Goal: Task Accomplishment & Management: Manage account settings

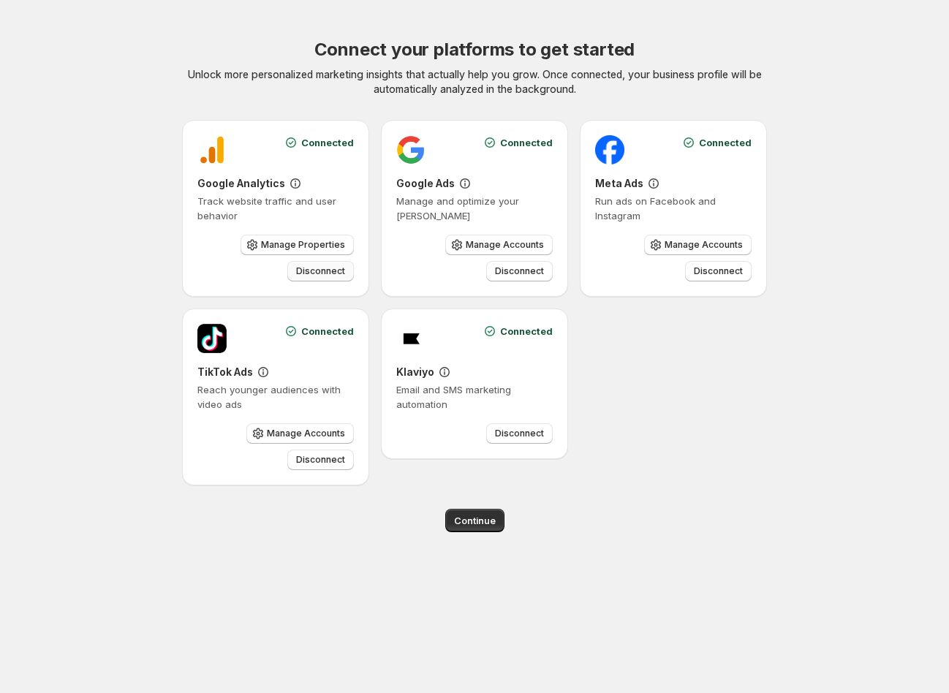
click at [325, 273] on span "Disconnect" at bounding box center [320, 271] width 49 height 12
click at [512, 271] on span "Disconnect" at bounding box center [519, 271] width 49 height 12
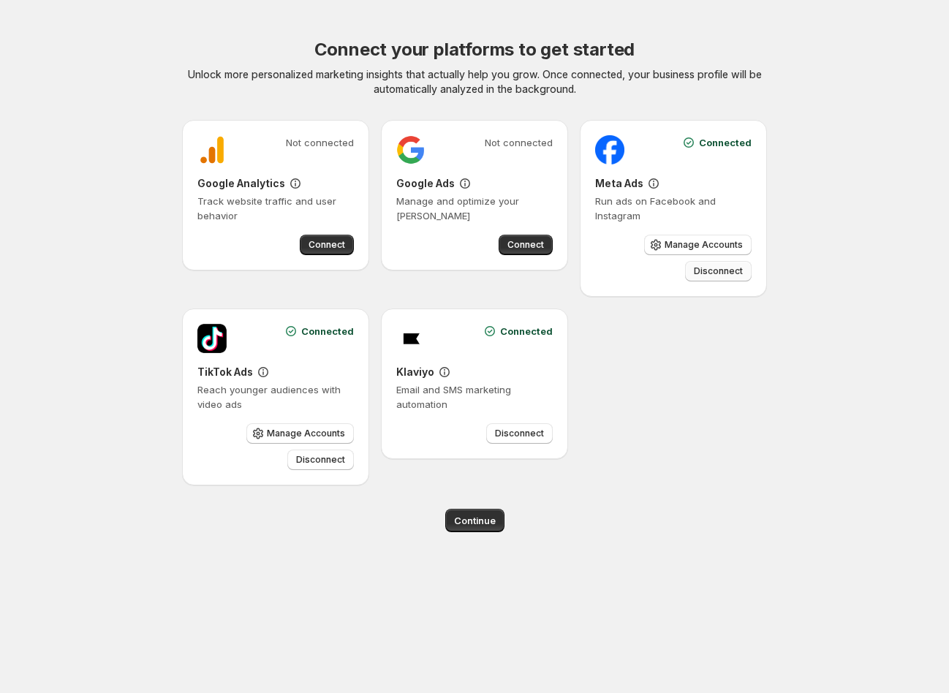
click at [731, 272] on span "Disconnect" at bounding box center [718, 271] width 49 height 12
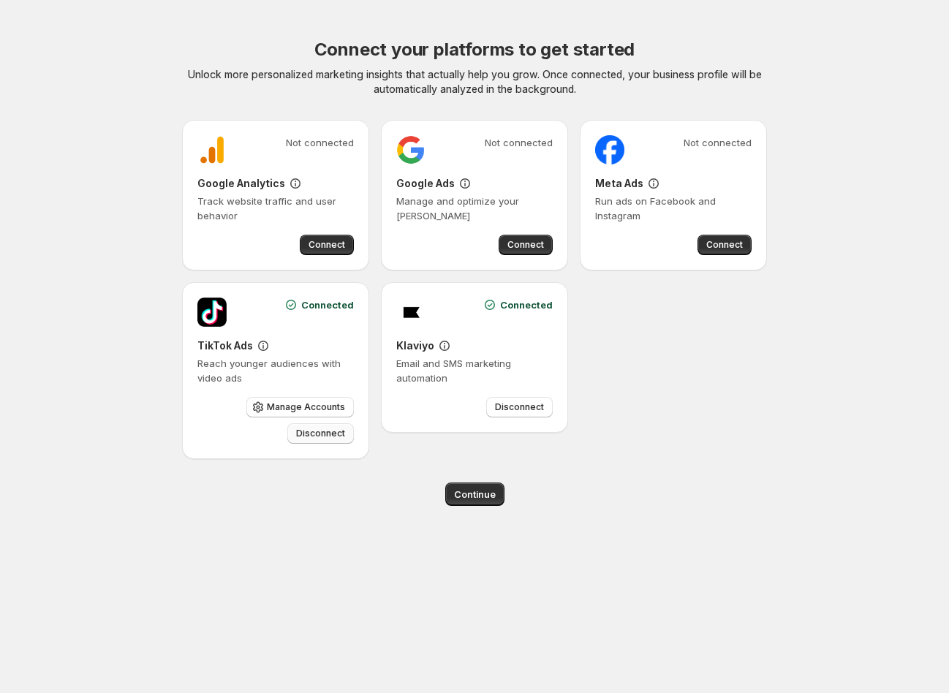
click at [317, 436] on span "Disconnect" at bounding box center [320, 434] width 49 height 12
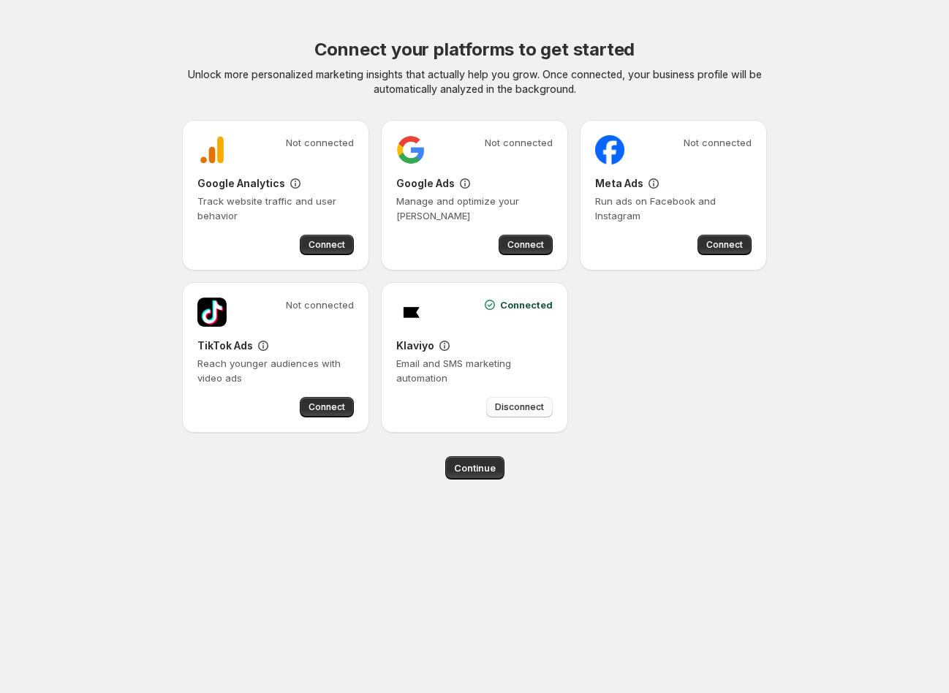
click at [532, 407] on span "Disconnect" at bounding box center [519, 407] width 49 height 12
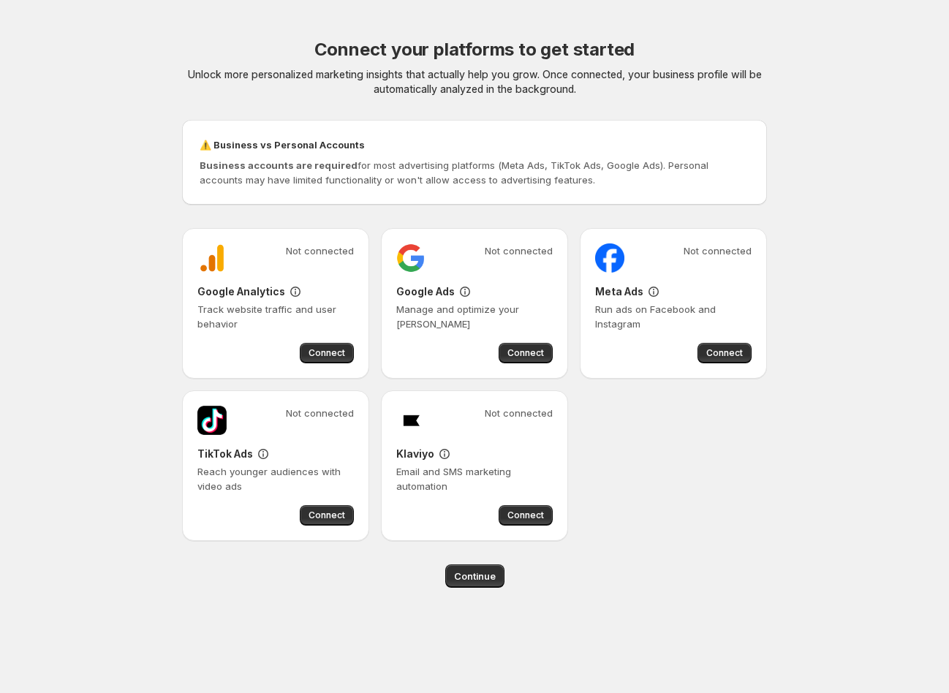
click at [736, 449] on div "Not connected Google Analytics Track website traffic and user behavior Connect …" at bounding box center [474, 384] width 585 height 313
drag, startPoint x: 366, startPoint y: 162, endPoint x: 557, endPoint y: 191, distance: 193.1
click at [557, 191] on div "⚠️ Business vs Personal Accounts Business accounts are required for most advert…" at bounding box center [475, 162] width 562 height 61
click at [625, 549] on div "Connect your platforms to get started Unlock more personalized marketing insigh…" at bounding box center [474, 313] width 585 height 550
click at [527, 513] on span "Connect" at bounding box center [525, 516] width 37 height 12
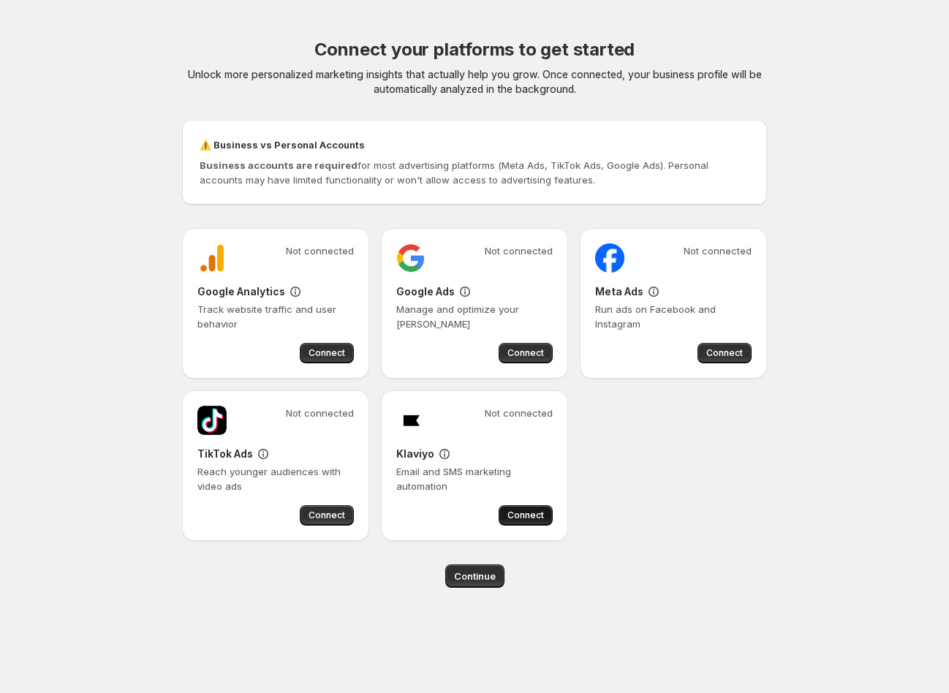
click at [522, 515] on span "Connect" at bounding box center [525, 516] width 37 height 12
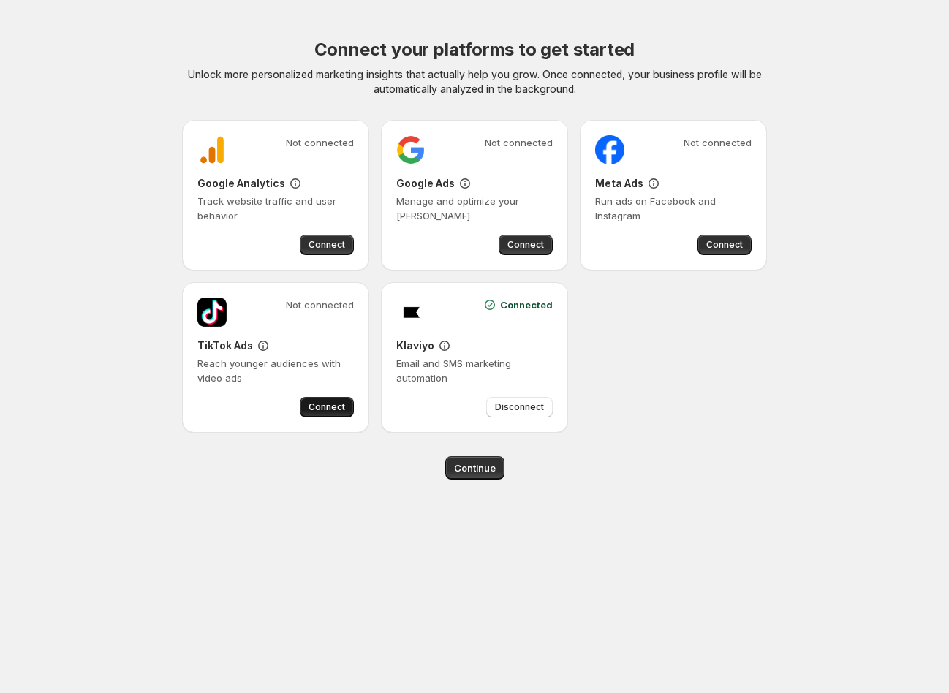
click at [328, 402] on span "Connect" at bounding box center [327, 407] width 37 height 12
click at [529, 247] on span "Connect" at bounding box center [525, 245] width 37 height 12
click at [714, 243] on span "Connect" at bounding box center [724, 245] width 37 height 12
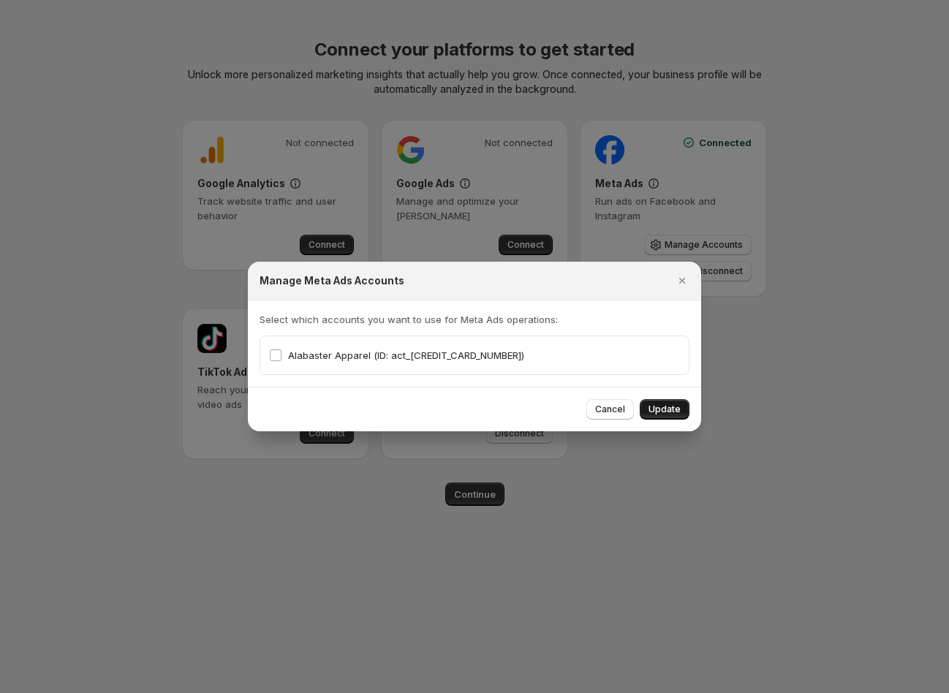
click at [674, 409] on span "Update" at bounding box center [665, 410] width 32 height 12
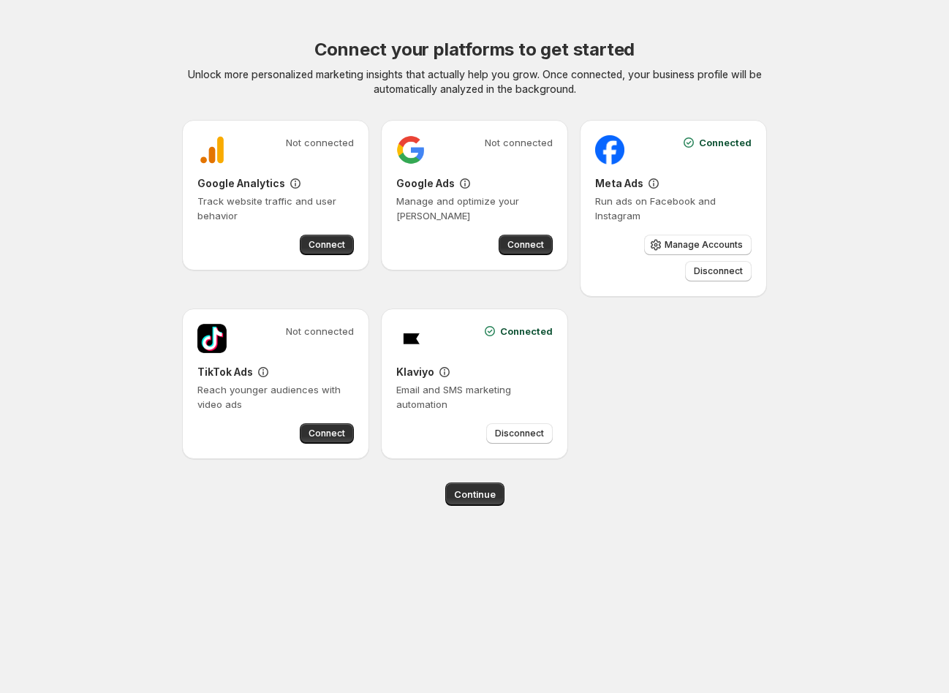
drag, startPoint x: 534, startPoint y: 242, endPoint x: 356, endPoint y: 282, distance: 182.2
click at [375, 278] on div "Not connected Google Analytics Track website traffic and user behavior Connect …" at bounding box center [474, 289] width 585 height 339
click at [317, 242] on span "Connect" at bounding box center [327, 245] width 37 height 12
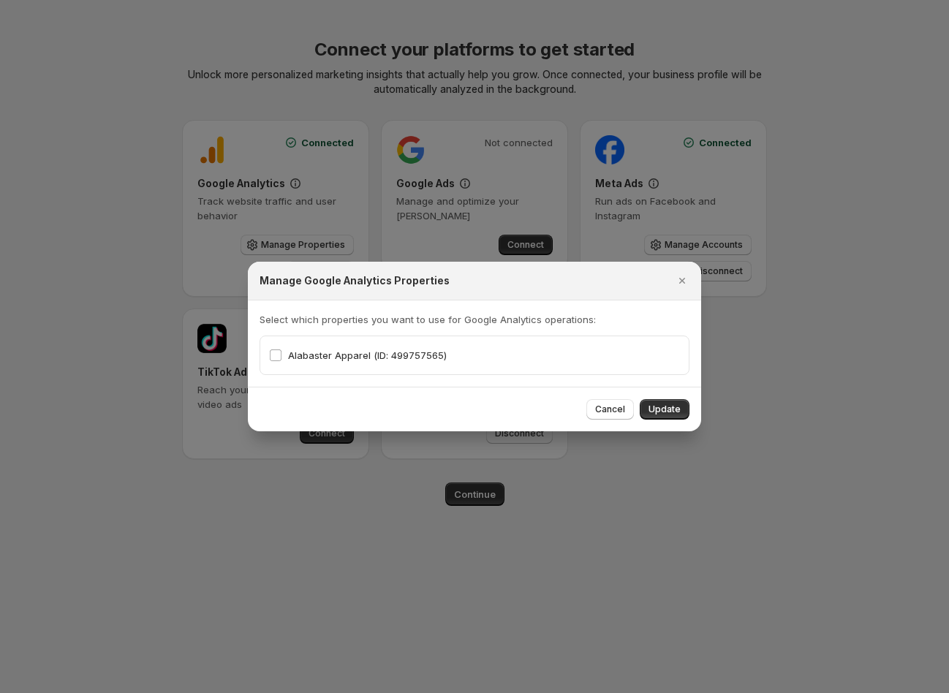
click at [657, 404] on span "Update" at bounding box center [665, 410] width 32 height 12
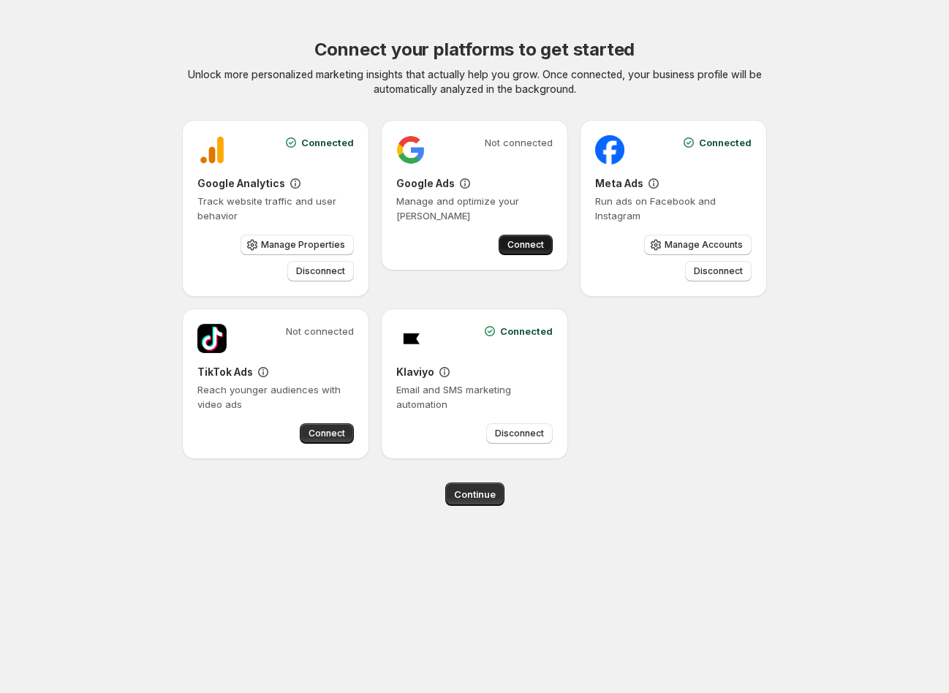
click at [521, 241] on span "Connect" at bounding box center [525, 245] width 37 height 12
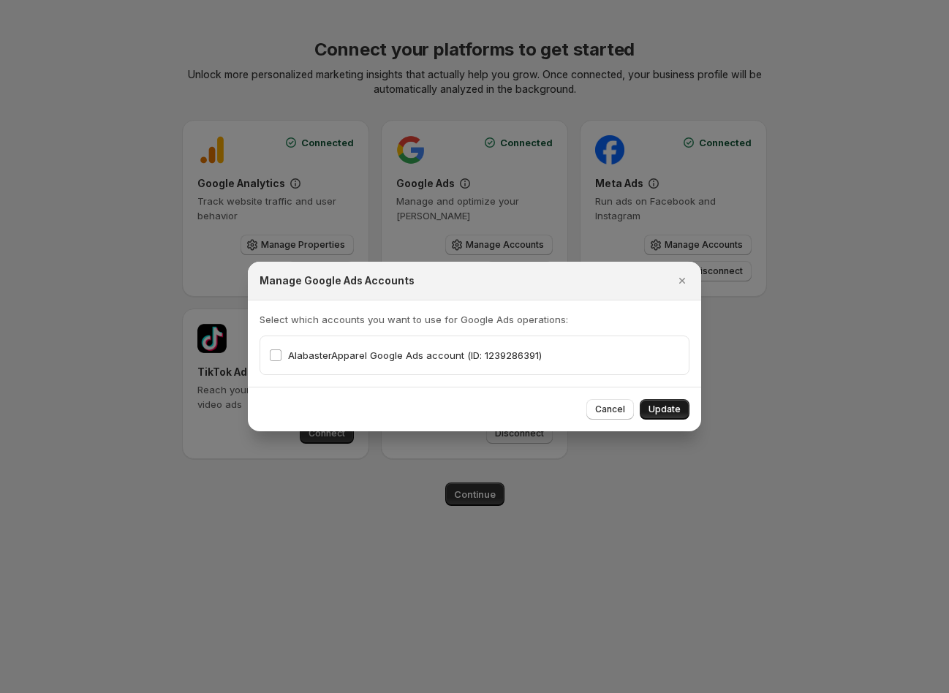
click at [668, 404] on span "Update" at bounding box center [665, 410] width 32 height 12
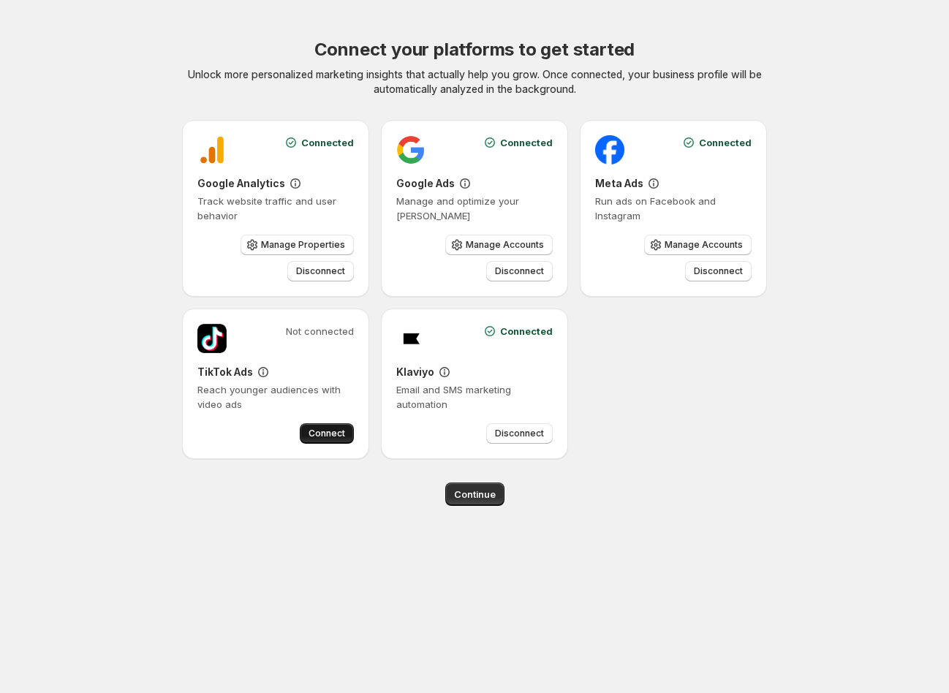
click at [319, 434] on span "Connect" at bounding box center [327, 434] width 37 height 12
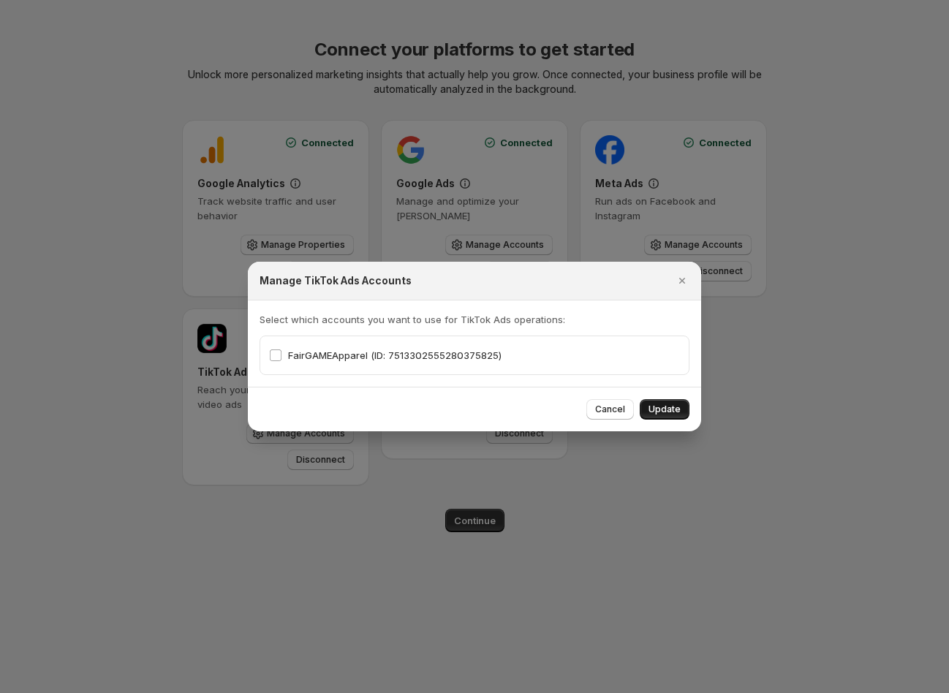
click at [660, 412] on span "Update" at bounding box center [665, 410] width 32 height 12
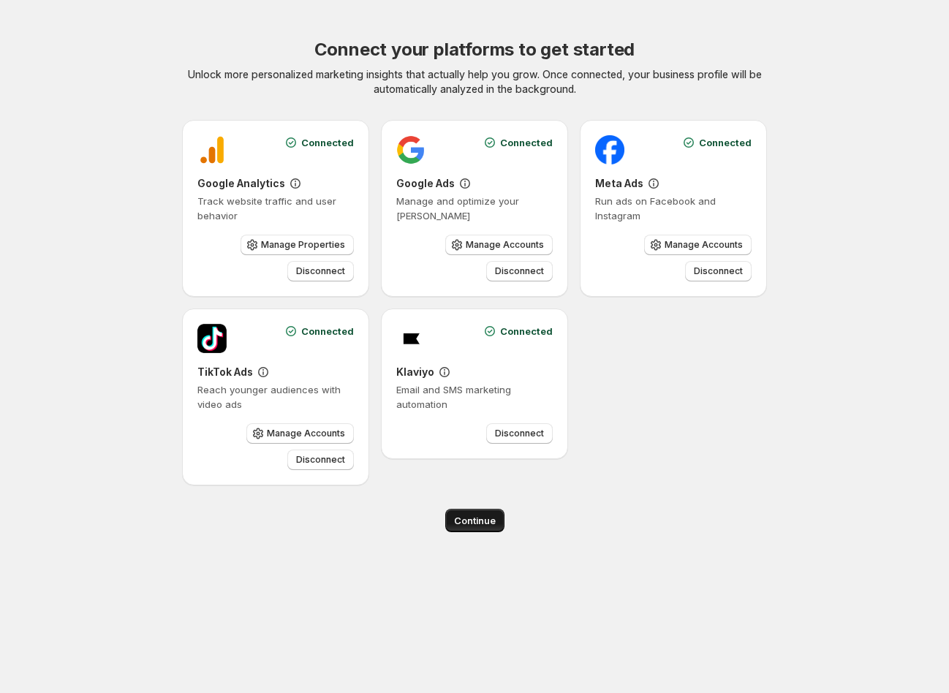
click at [472, 516] on span "Continue" at bounding box center [475, 520] width 42 height 15
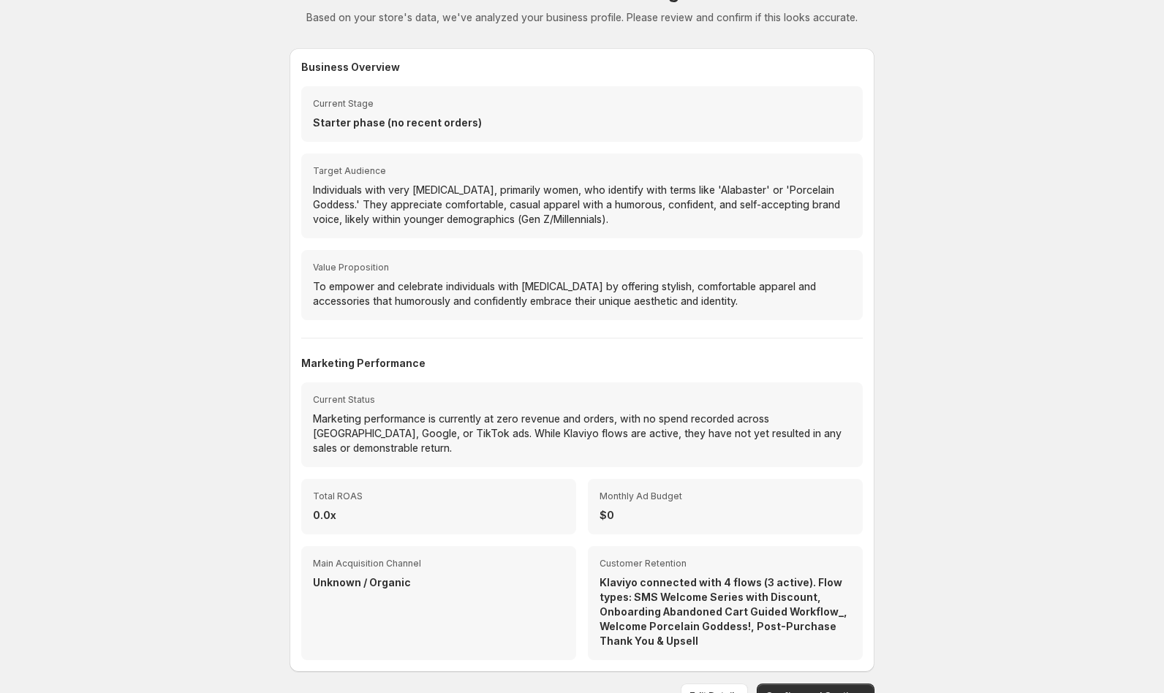
scroll to position [107, 0]
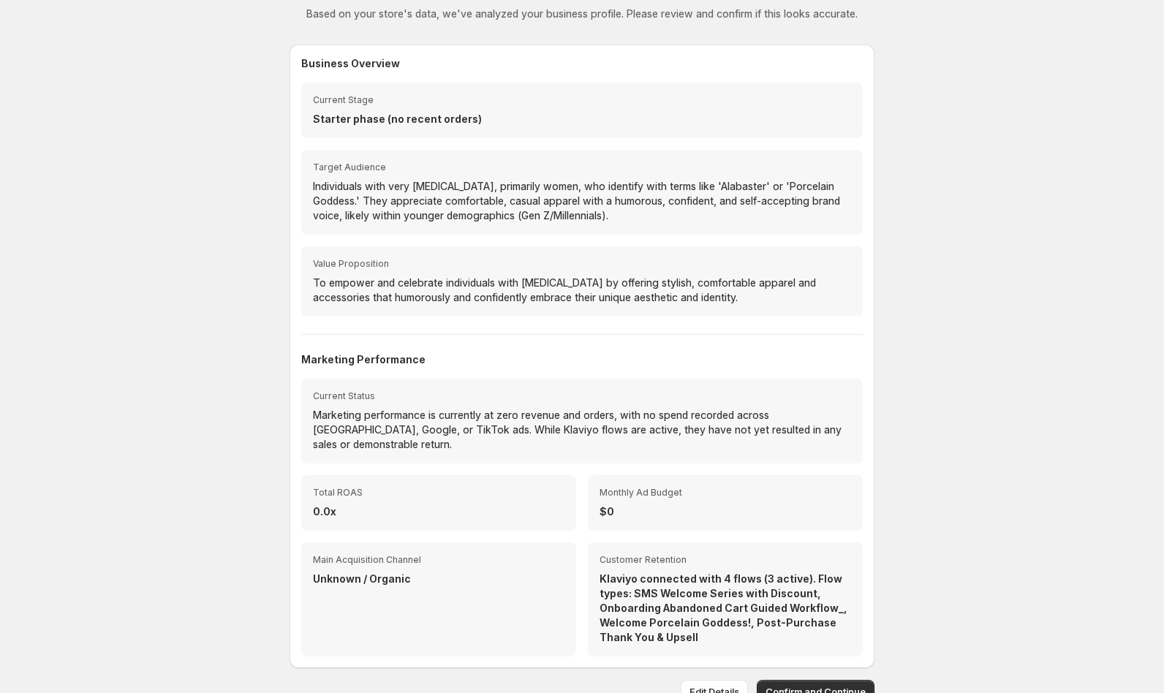
click at [616, 505] on p "$0" at bounding box center [726, 512] width 252 height 15
click at [612, 505] on p "$0" at bounding box center [726, 512] width 252 height 15
click at [437, 505] on p "0.0x" at bounding box center [439, 512] width 252 height 15
click at [695, 684] on span "Edit Details" at bounding box center [715, 691] width 50 height 15
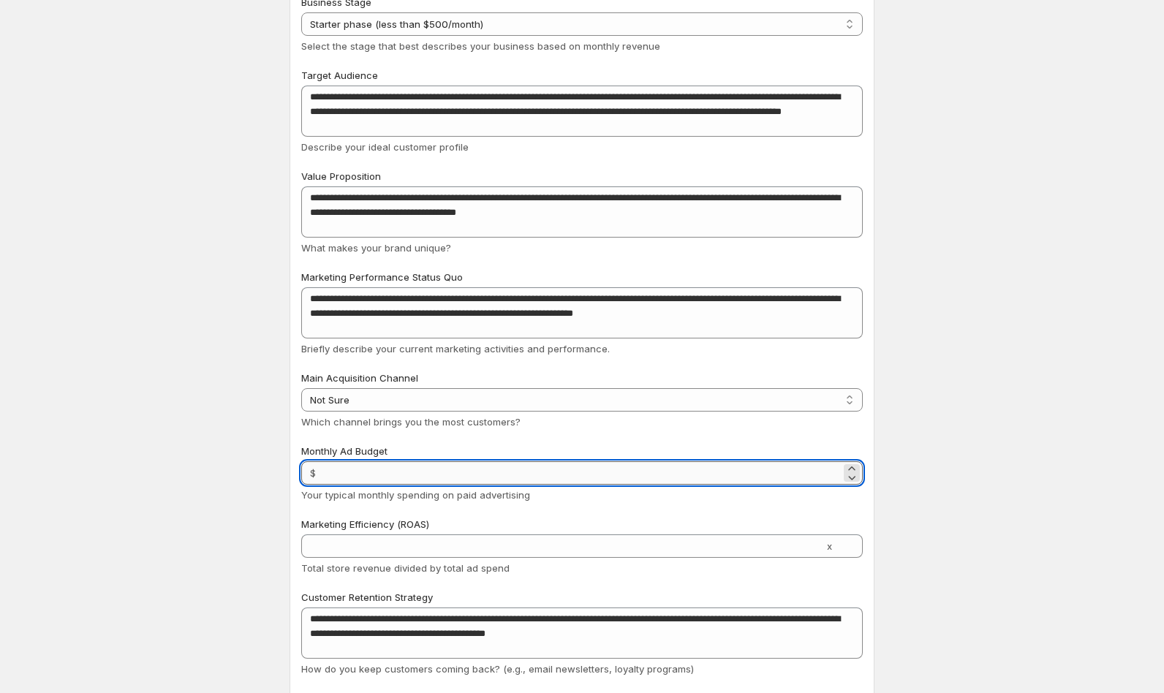
click at [346, 476] on input "Monthly Ad Budget" at bounding box center [580, 472] width 521 height 23
type input "***"
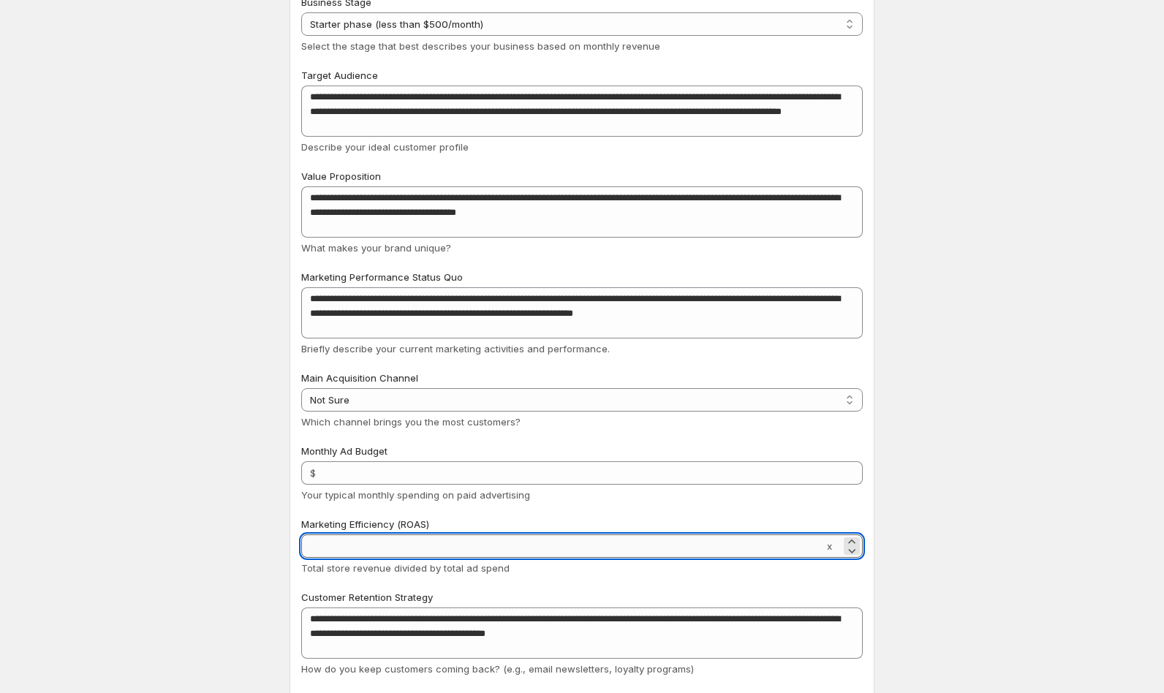
click at [427, 545] on input "Marketing Efficiency (ROAS)" at bounding box center [562, 546] width 523 height 23
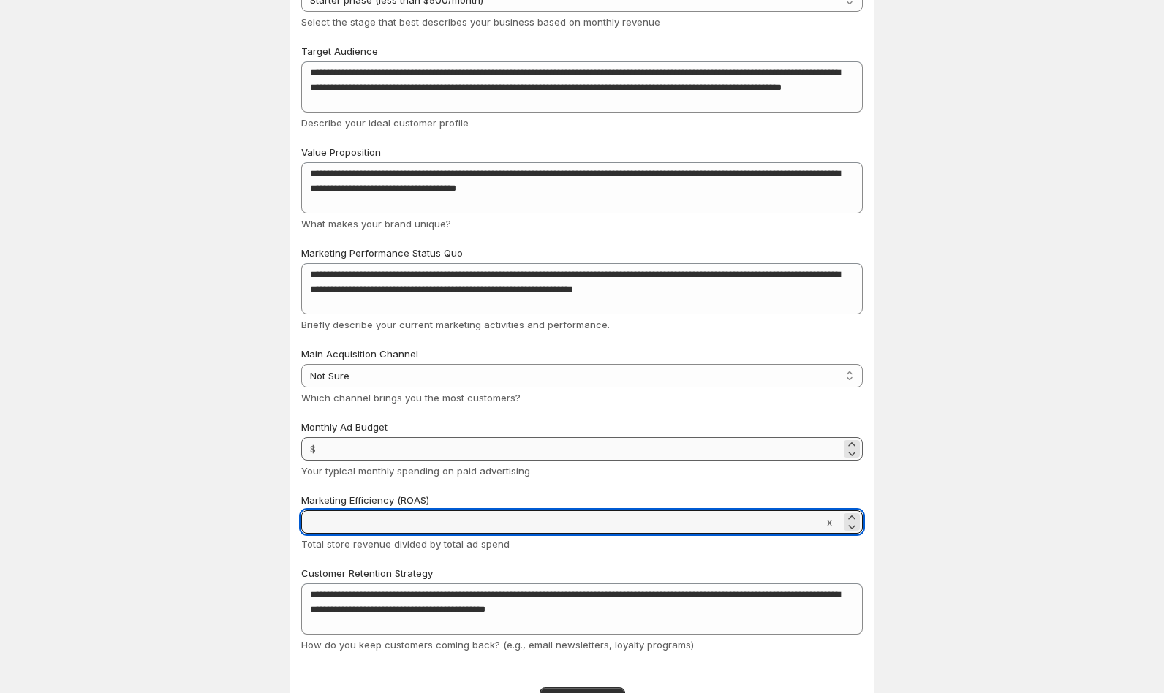
scroll to position [159, 0]
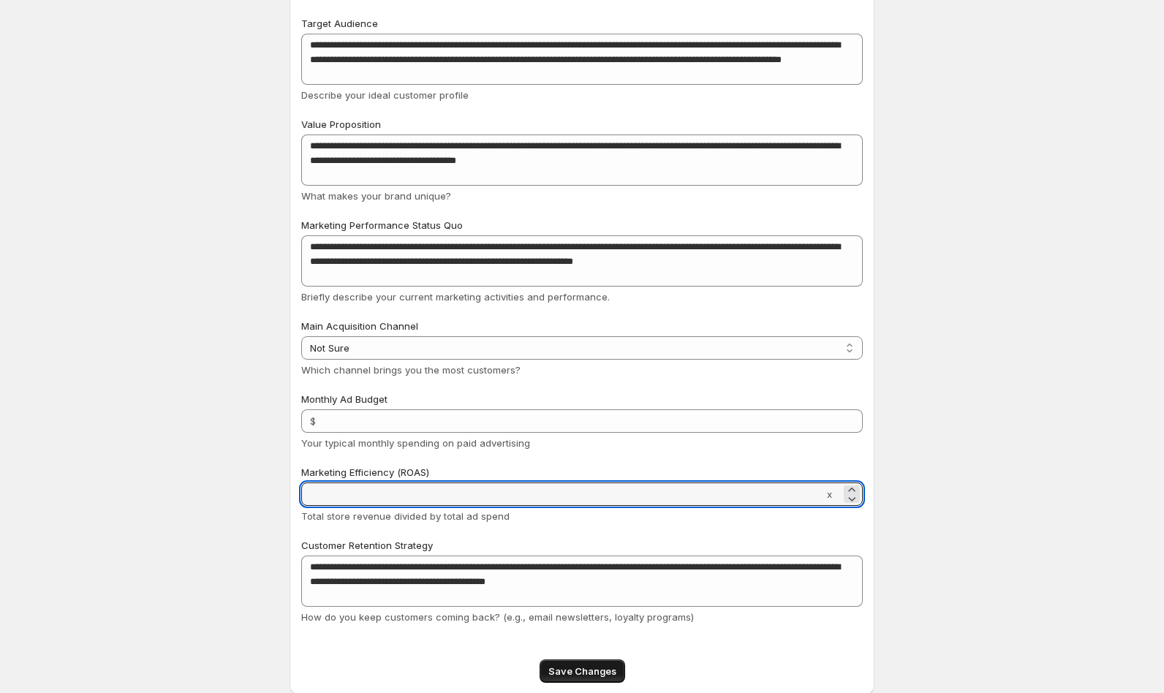
click at [573, 671] on span "Save Changes" at bounding box center [582, 671] width 68 height 15
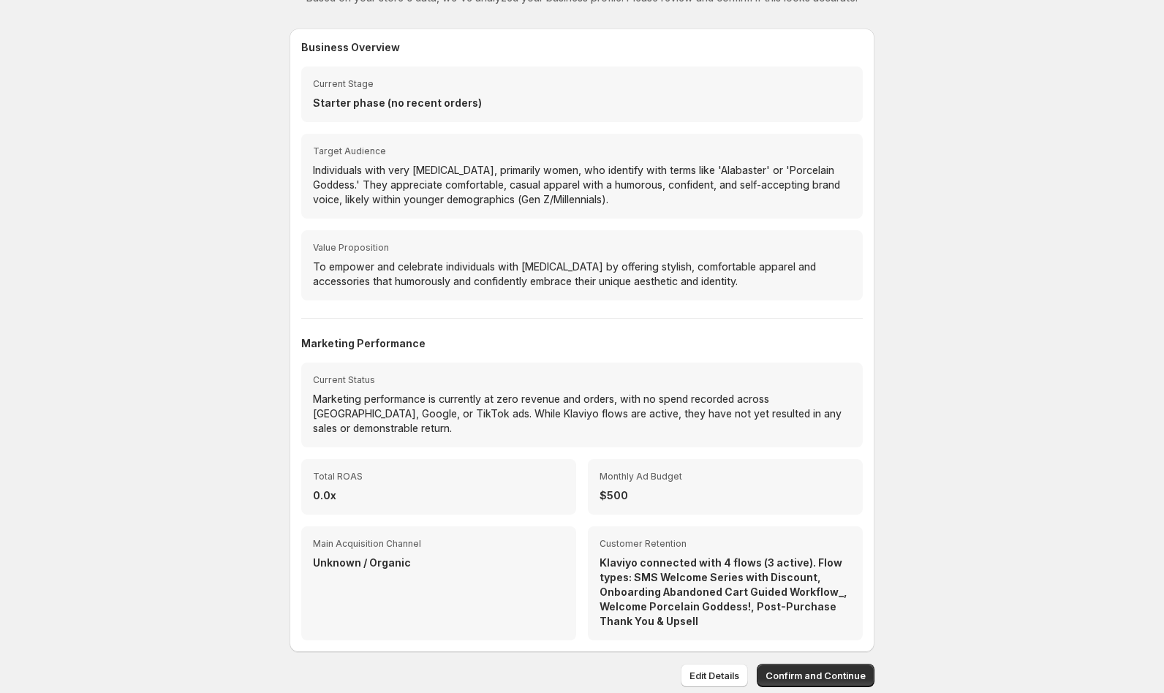
scroll to position [107, 0]
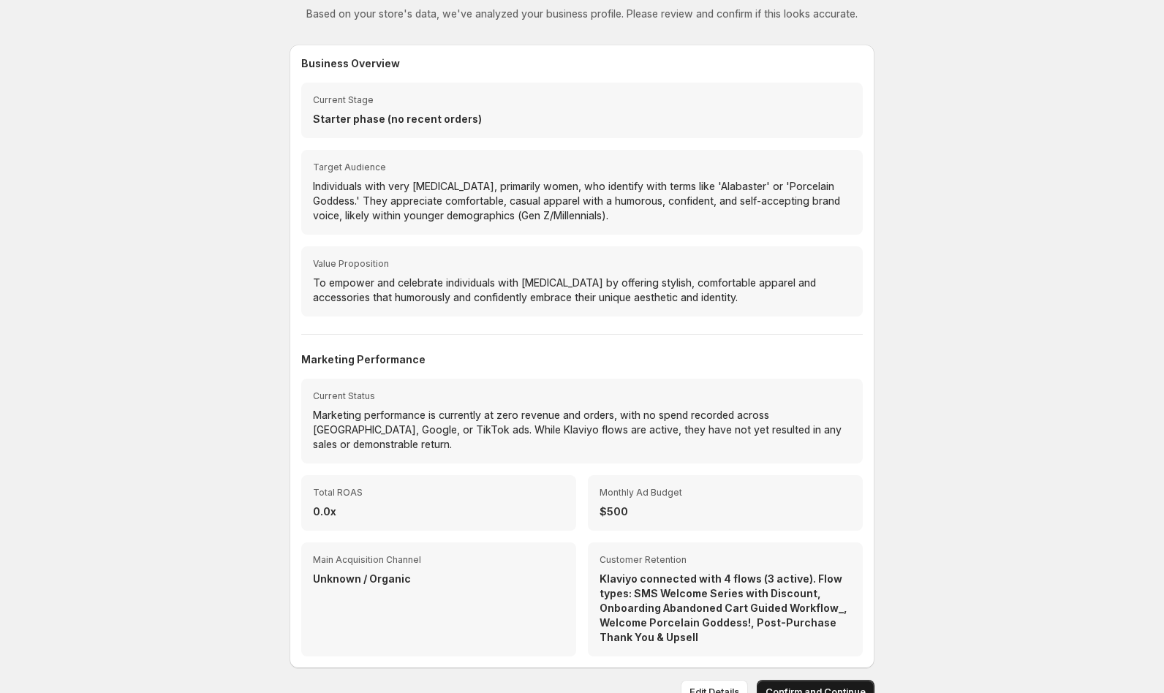
click at [799, 684] on span "Confirm and Continue" at bounding box center [816, 691] width 100 height 15
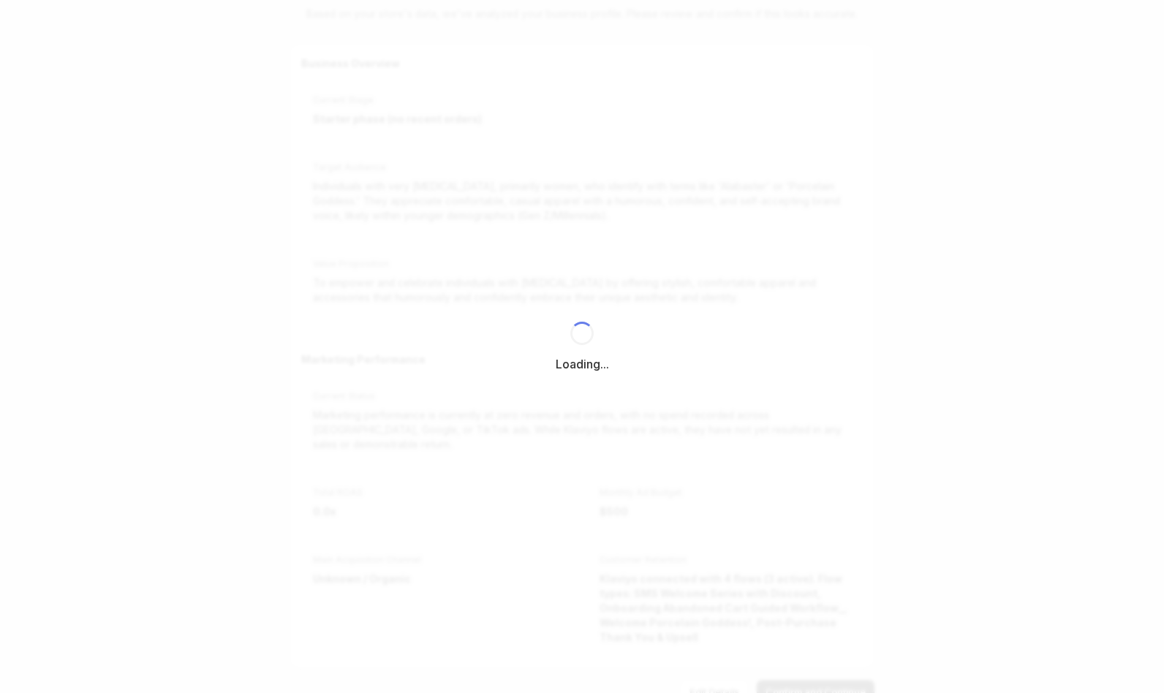
select select "*********"
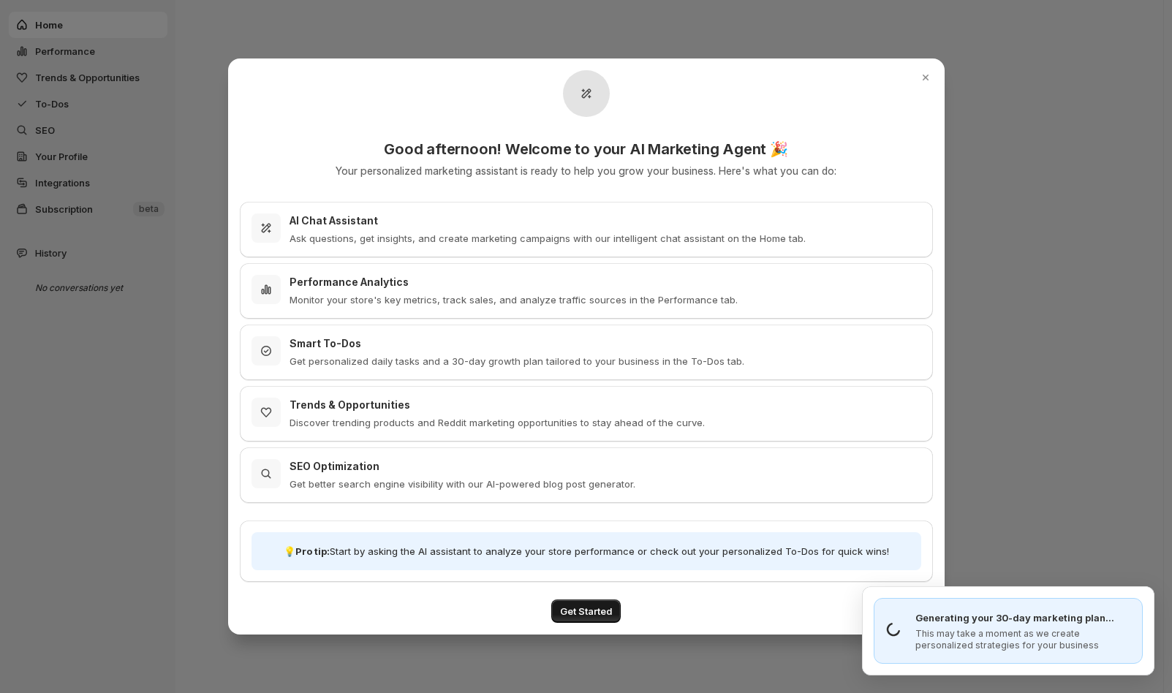
click at [586, 613] on span "Get Started" at bounding box center [586, 611] width 52 height 15
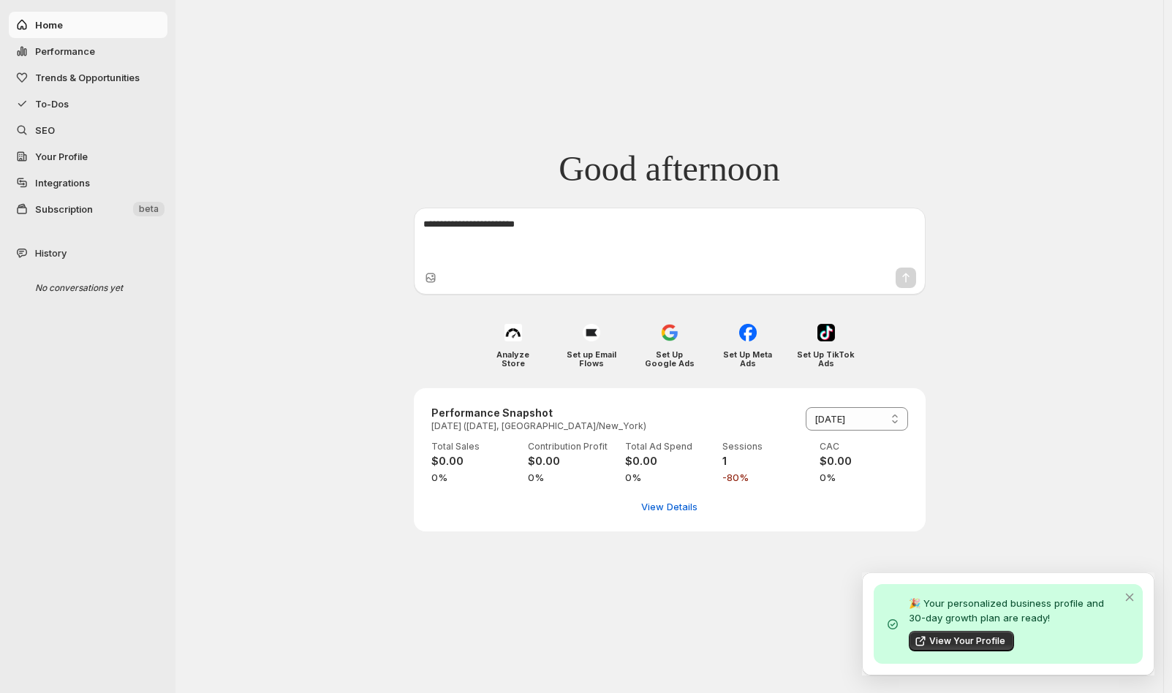
click at [64, 179] on span "Integrations" at bounding box center [62, 183] width 55 height 12
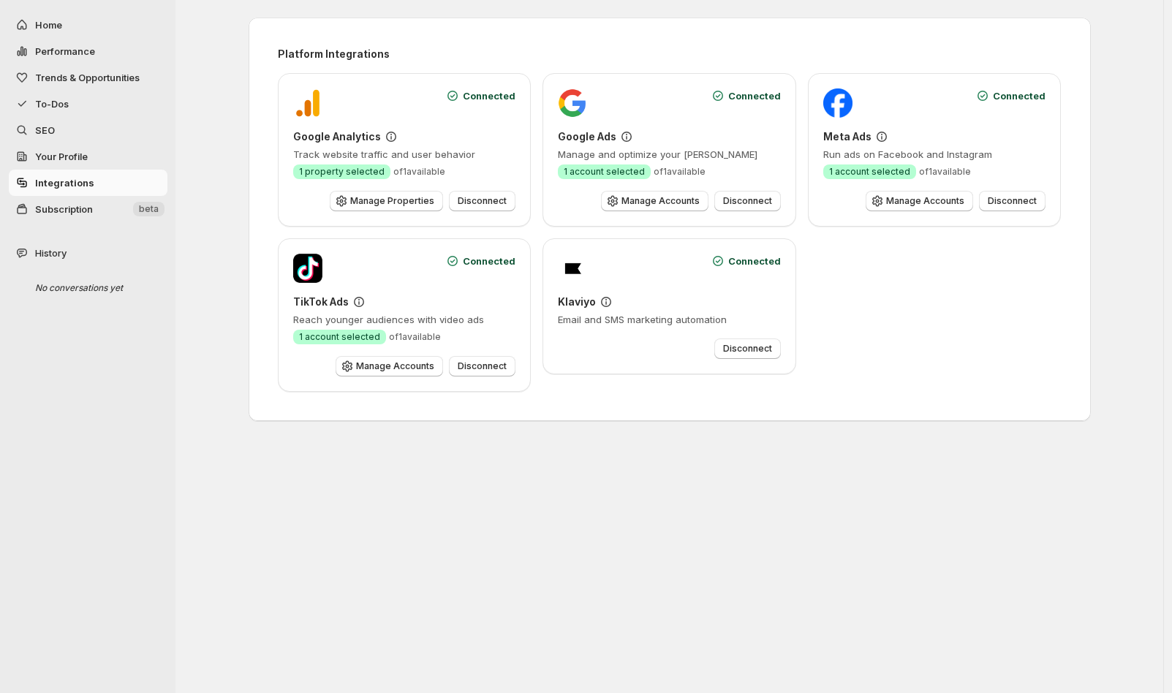
click at [64, 45] on span "Performance" at bounding box center [65, 51] width 60 height 12
select select "**********"
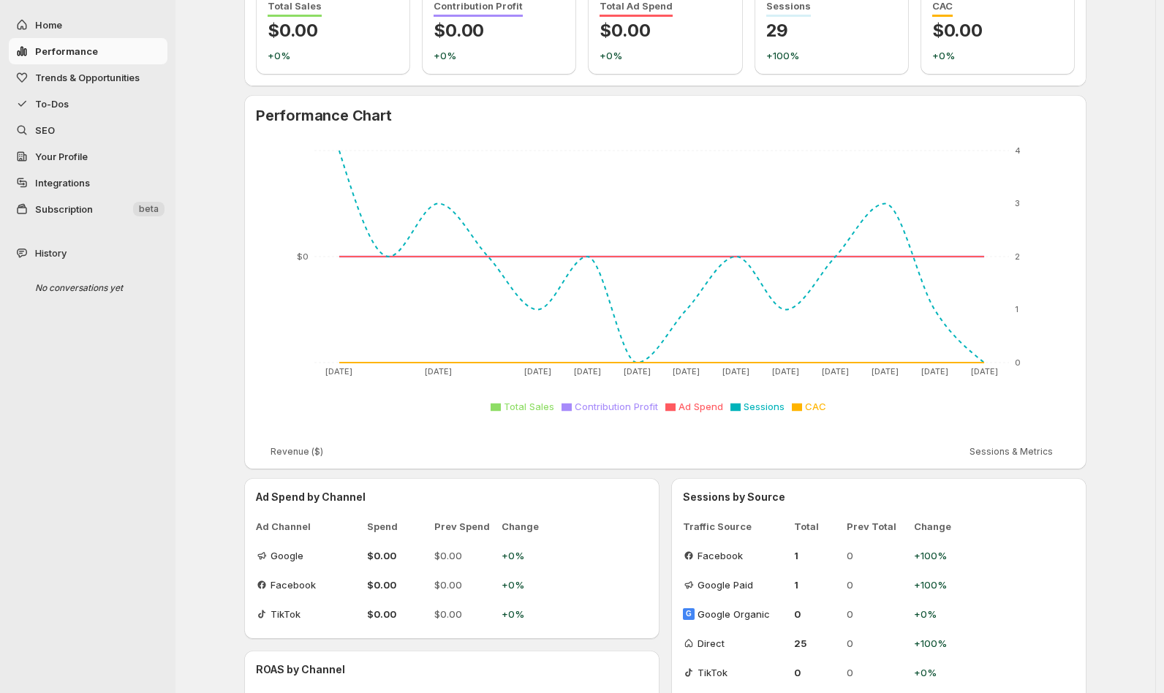
scroll to position [81, 0]
click at [785, 7] on span "Sessions" at bounding box center [788, 7] width 45 height 17
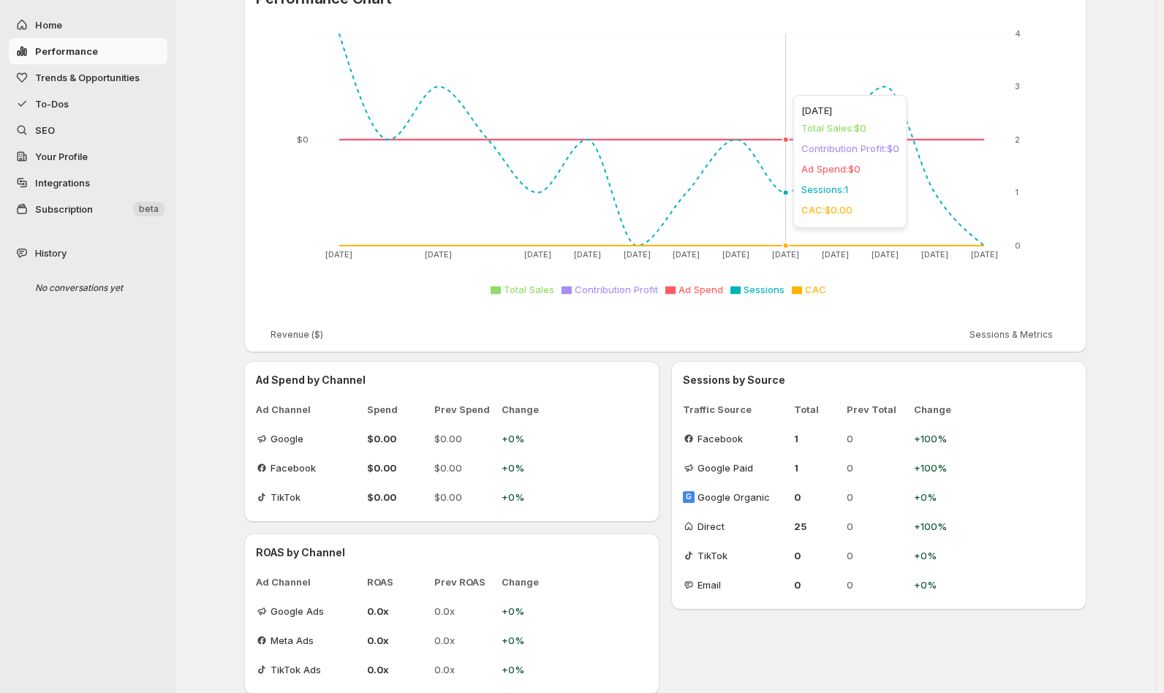
scroll to position [215, 0]
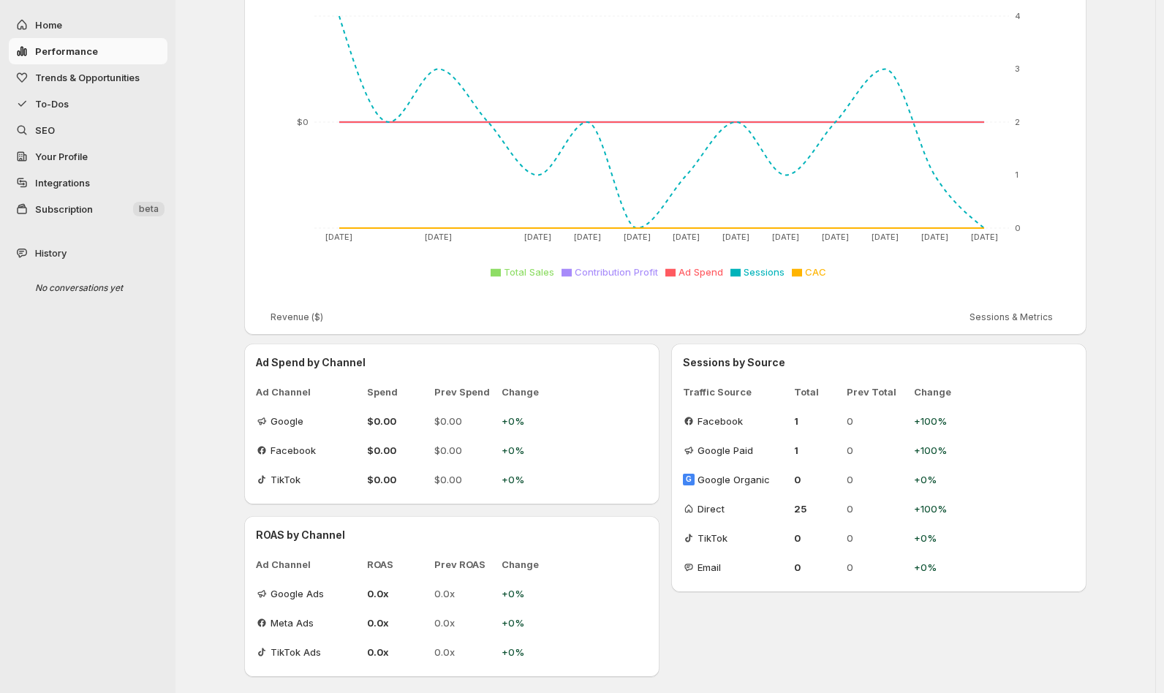
click at [219, 494] on div "**********" at bounding box center [666, 240] width 980 height 910
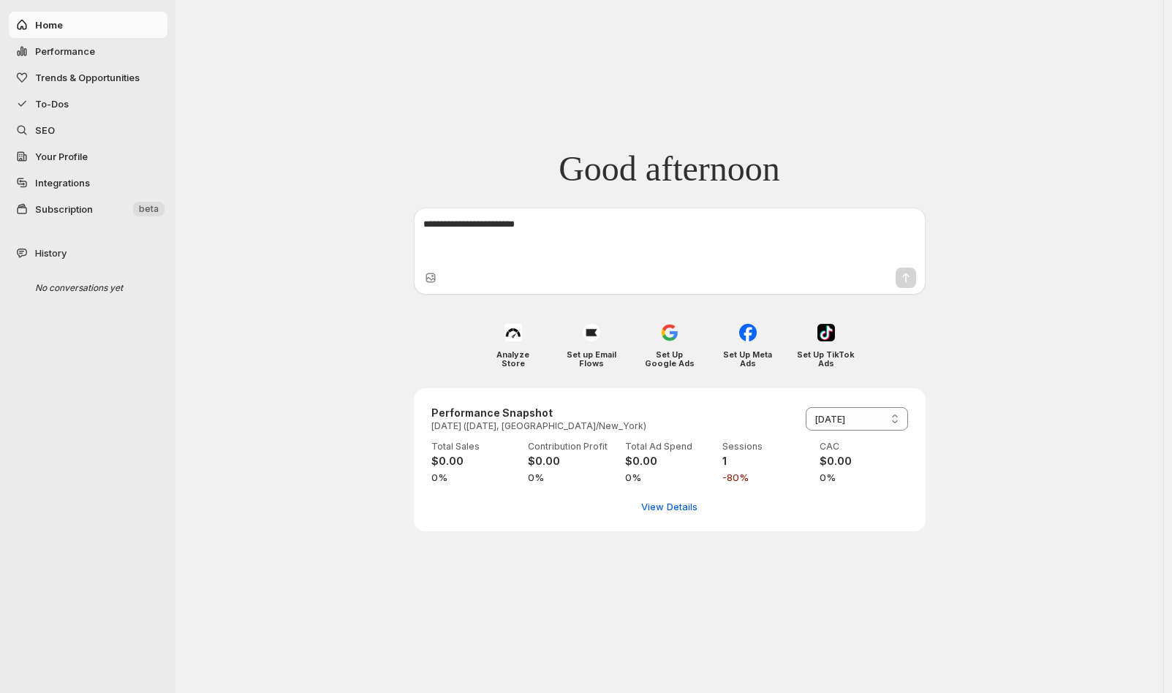
click at [45, 47] on span "Performance" at bounding box center [65, 51] width 60 height 12
select select "**********"
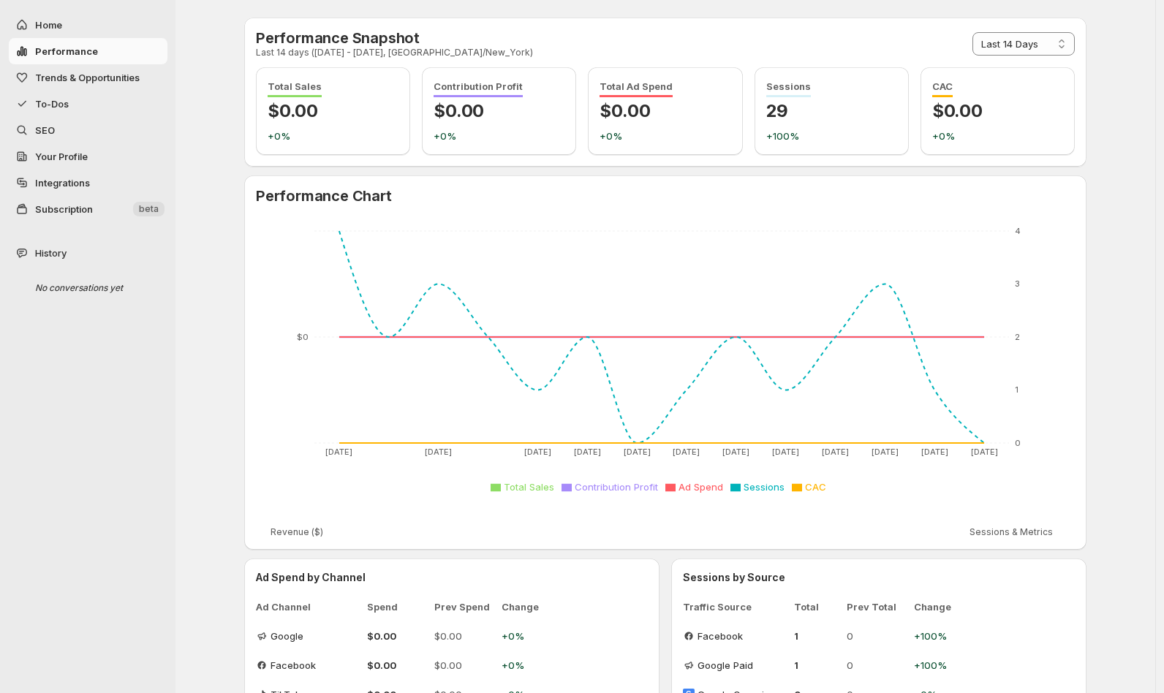
click at [56, 73] on span "Trends & Opportunities" at bounding box center [87, 78] width 105 height 12
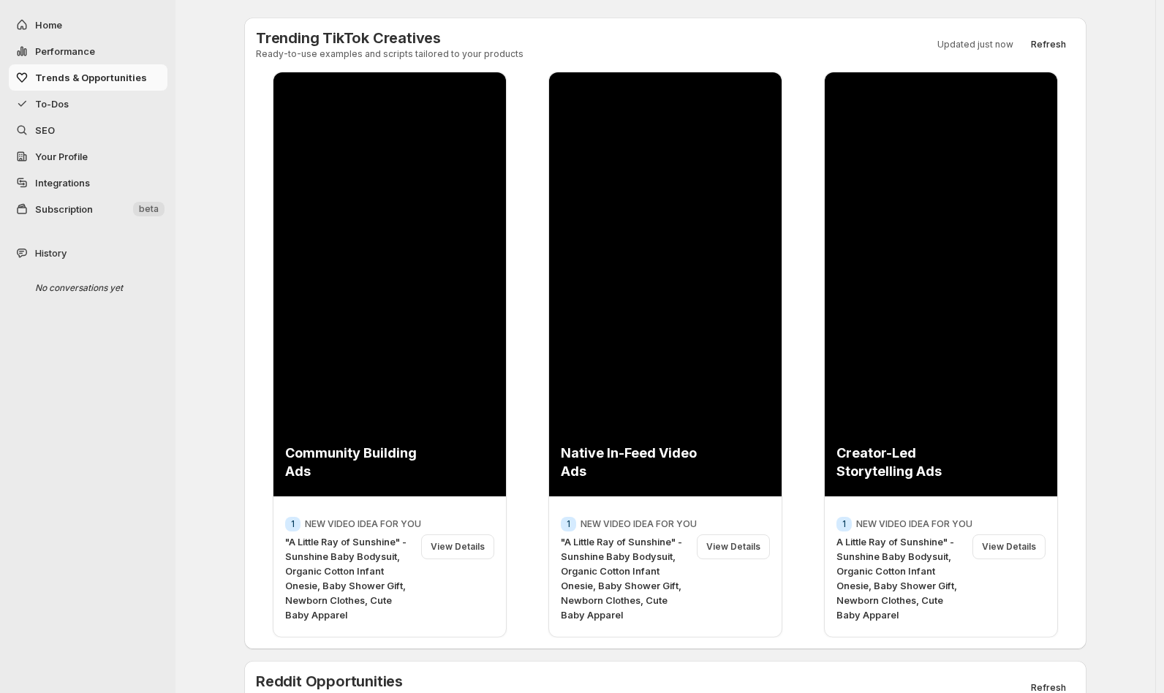
click at [51, 102] on span "To-Dos" at bounding box center [52, 104] width 34 height 12
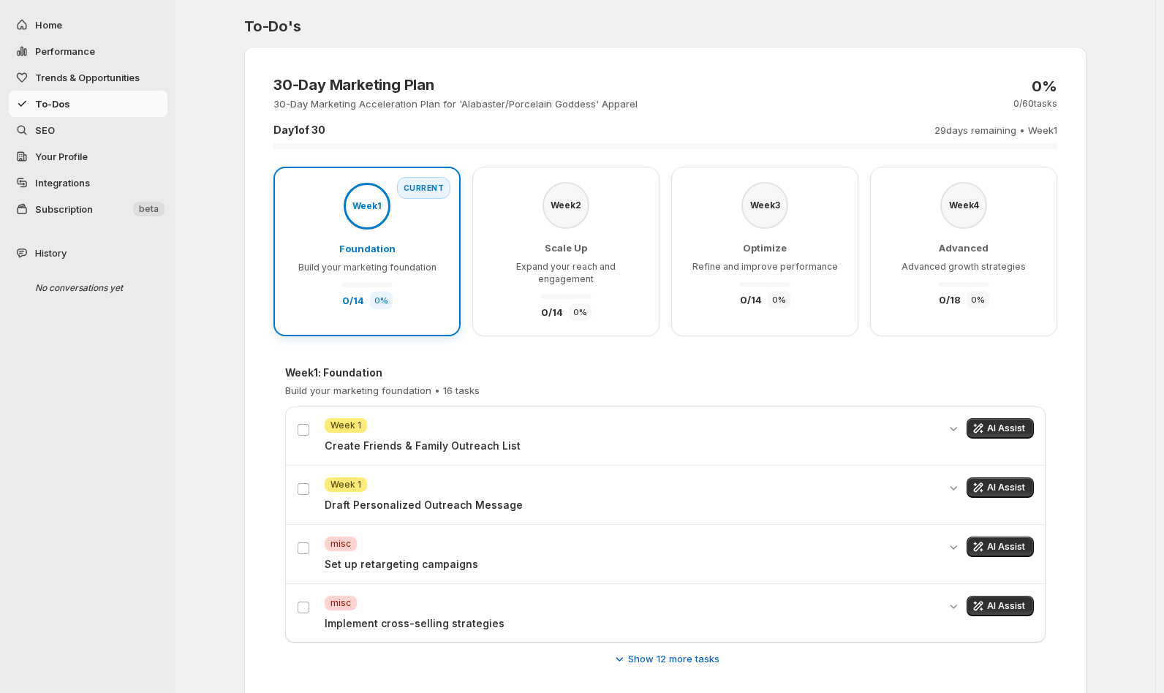
click at [67, 410] on div "Home Performance Trends & Opportunities To-Dos SEO Your Profile Integrations Su…" at bounding box center [88, 346] width 176 height 693
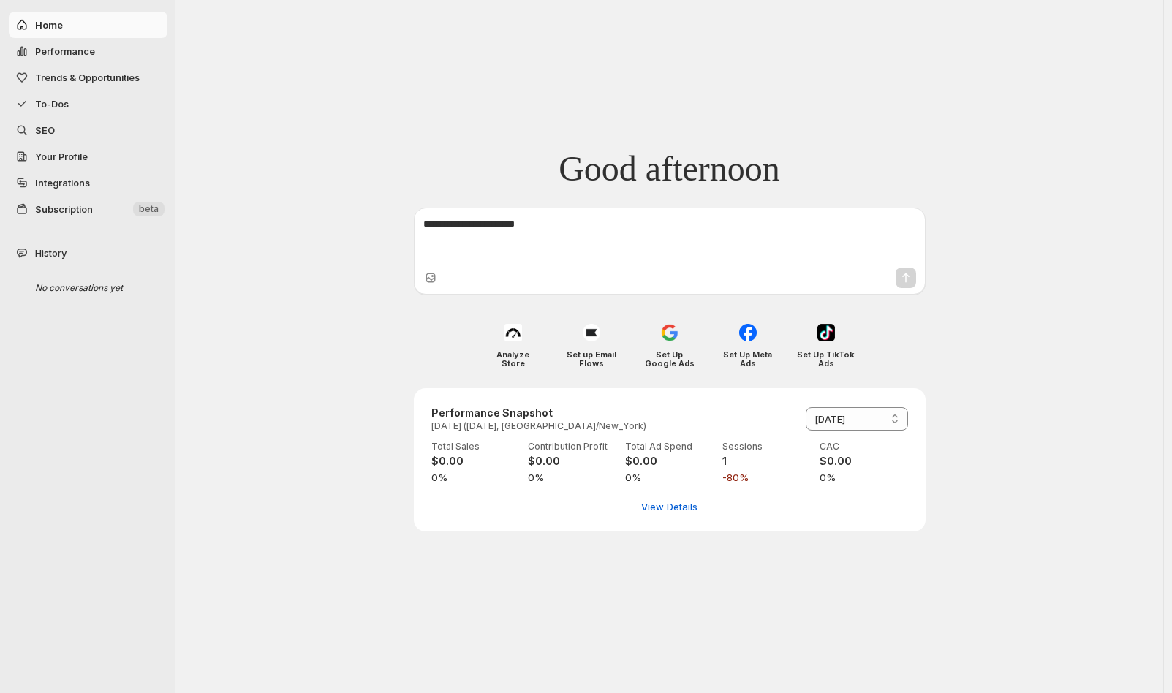
click at [90, 72] on span "Trends & Opportunities" at bounding box center [87, 78] width 105 height 12
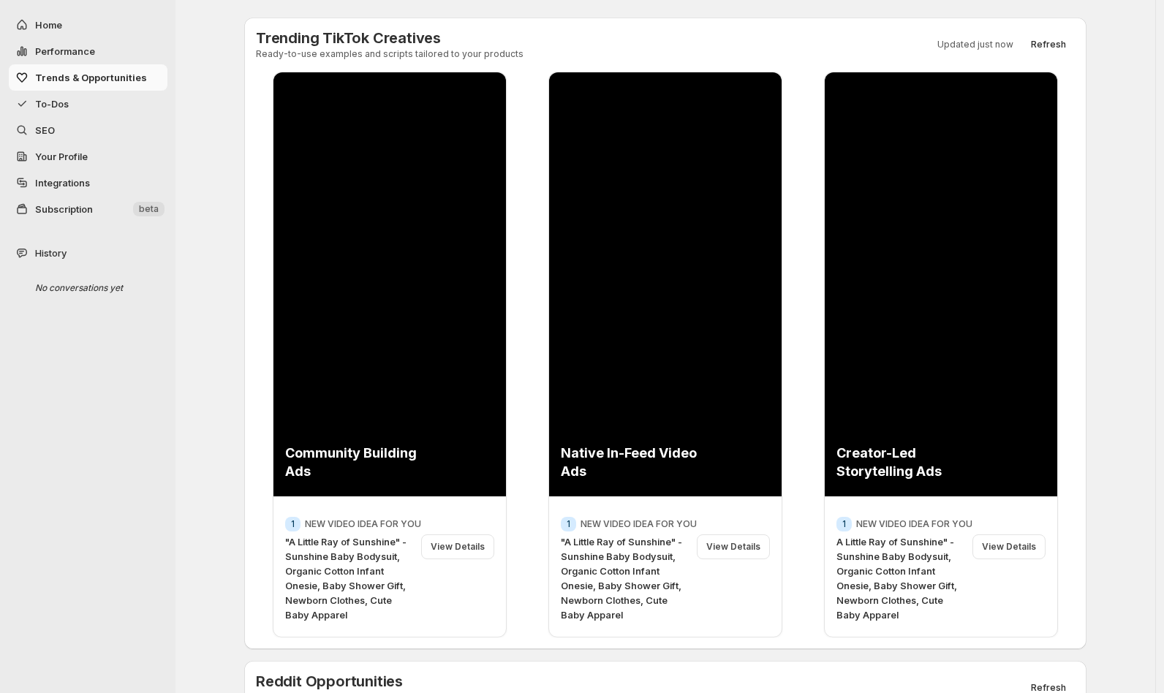
click at [54, 99] on span "To-Dos" at bounding box center [52, 104] width 34 height 12
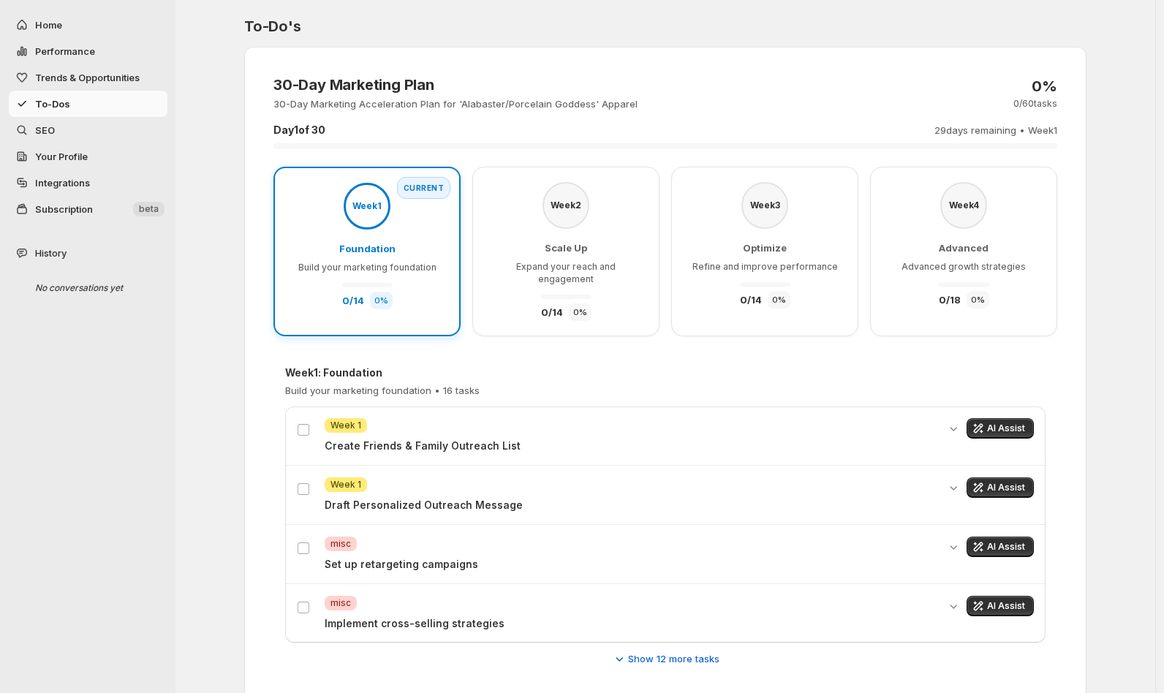
click at [523, 366] on div "Week 1 : Foundation Build your marketing foundation • 16 tasks" at bounding box center [665, 382] width 761 height 32
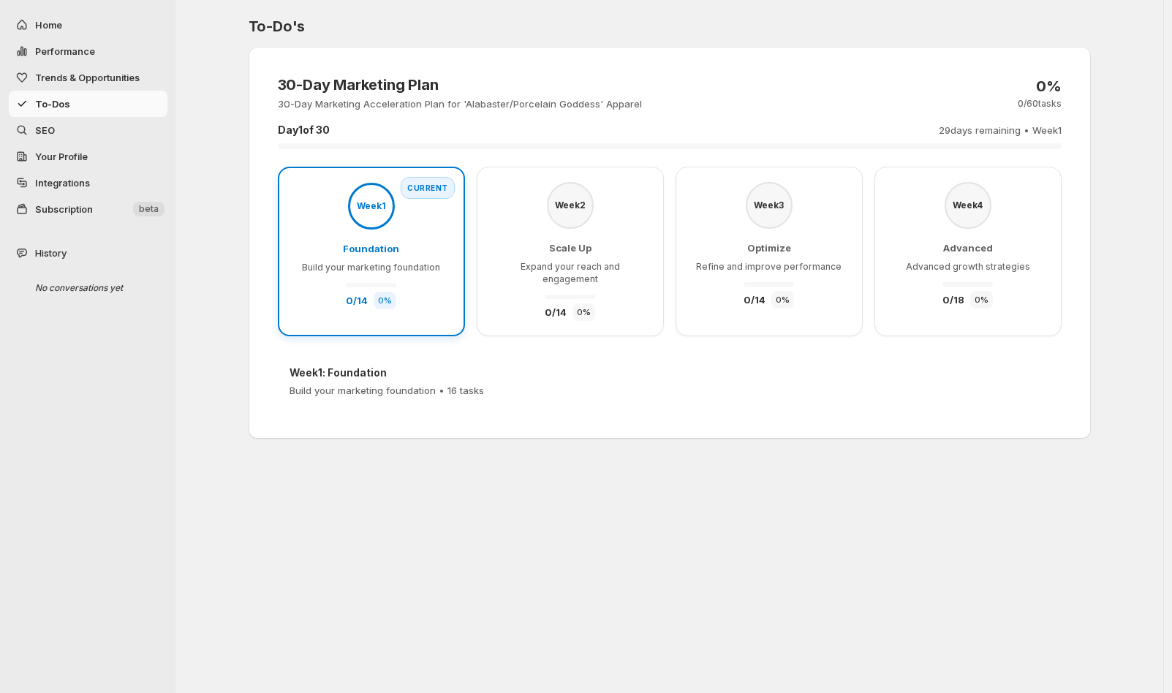
click at [287, 354] on div "Week 1 : Foundation Build your marketing foundation • 16 tasks" at bounding box center [670, 382] width 784 height 56
click at [327, 383] on p "Build your marketing foundation • 16 tasks" at bounding box center [387, 390] width 195 height 15
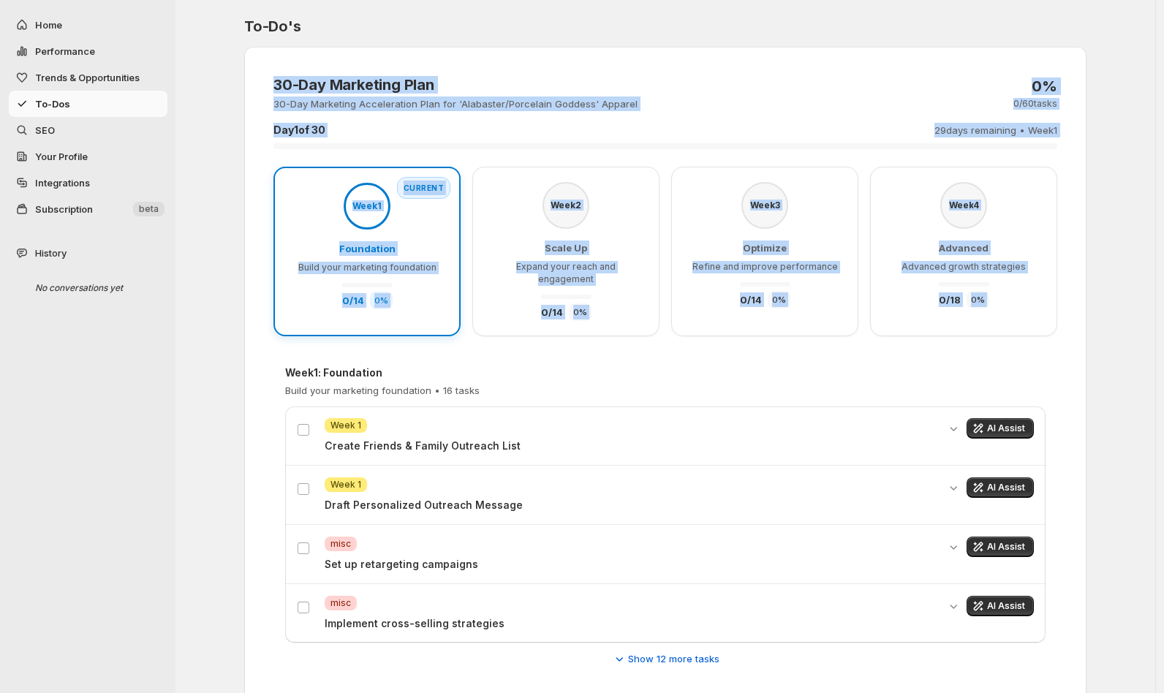
drag, startPoint x: 266, startPoint y: 58, endPoint x: 271, endPoint y: 347, distance: 289.6
click at [271, 347] on div "30-Day Marketing Plan 30-Day Marketing Acceleration Plan for 'Alabaster/Porcela…" at bounding box center [665, 377] width 819 height 637
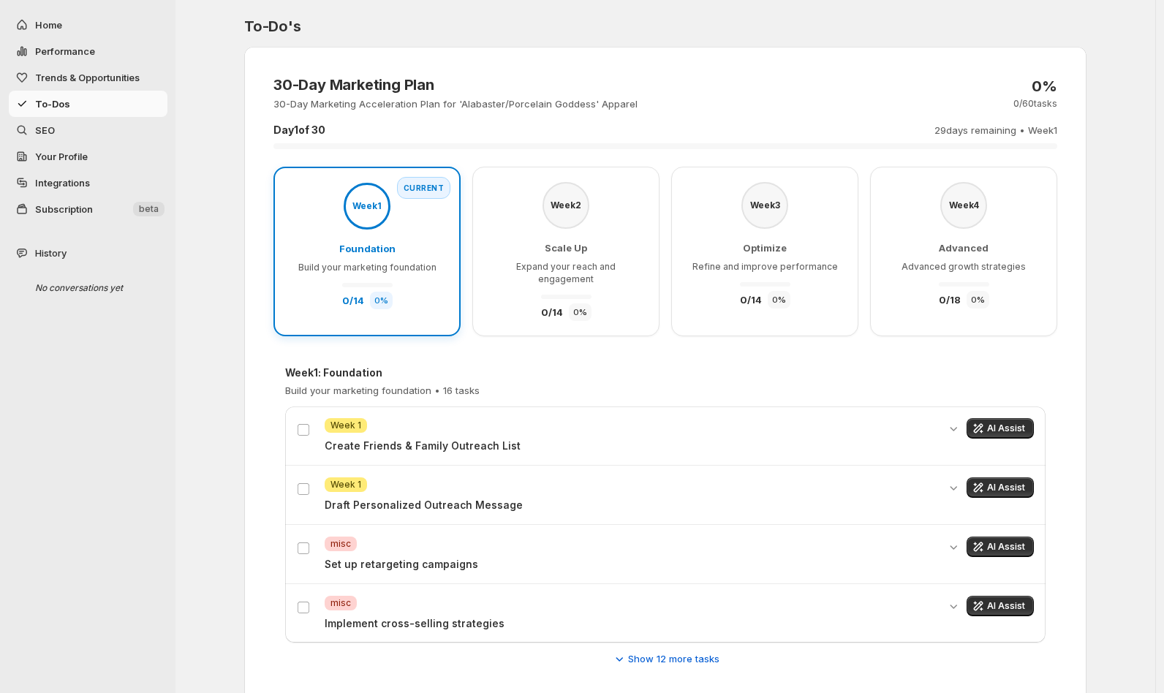
click at [295, 354] on div "Week 1 : Foundation Build your marketing foundation • 16 tasks Attention Week 1…" at bounding box center [665, 516] width 784 height 324
click at [741, 91] on div "30-Day Marketing Plan 30-Day Marketing Acceleration Plan for 'Alabaster/Porcela…" at bounding box center [665, 93] width 784 height 35
click at [389, 652] on div "Show 12 more tasks" at bounding box center [665, 659] width 761 height 15
click at [275, 338] on div "30-Day Marketing Plan 30-Day Marketing Acceleration Plan for 'Alabaster/Porcela…" at bounding box center [665, 377] width 819 height 637
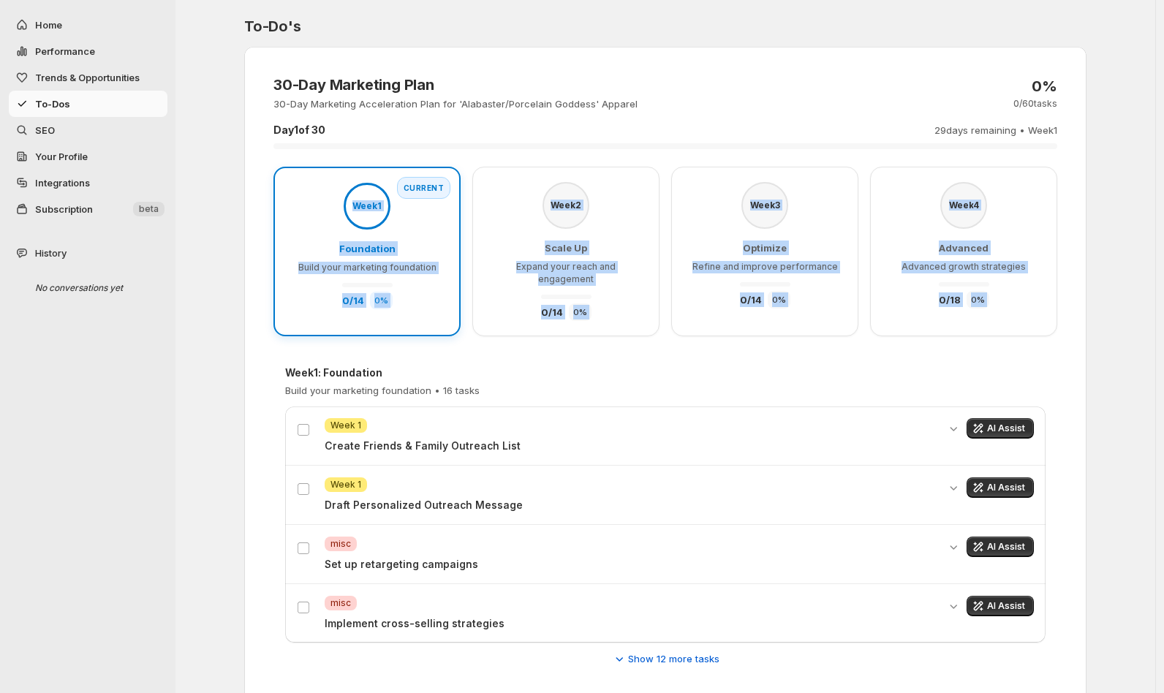
drag, startPoint x: 273, startPoint y: 157, endPoint x: 265, endPoint y: 335, distance: 177.9
click at [265, 335] on div "30-Day Marketing Plan 30-Day Marketing Acceleration Plan for 'Alabaster/Porcela…" at bounding box center [665, 377] width 819 height 637
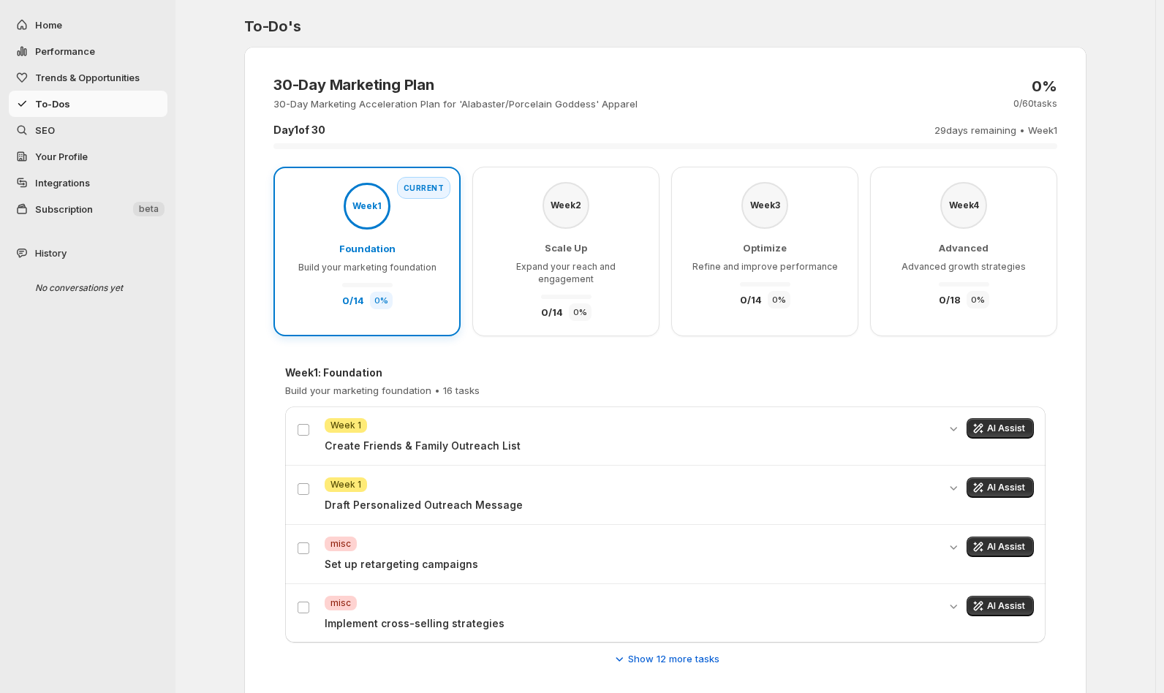
click at [406, 354] on div "Week 1 : Foundation Build your marketing foundation • 16 tasks Attention Week 1…" at bounding box center [665, 516] width 784 height 324
click at [268, 156] on div "30-Day Marketing Plan 30-Day Marketing Acceleration Plan for 'Alabaster/Porcela…" at bounding box center [665, 377] width 819 height 637
click at [644, 652] on span "Show 12 more tasks" at bounding box center [673, 659] width 91 height 15
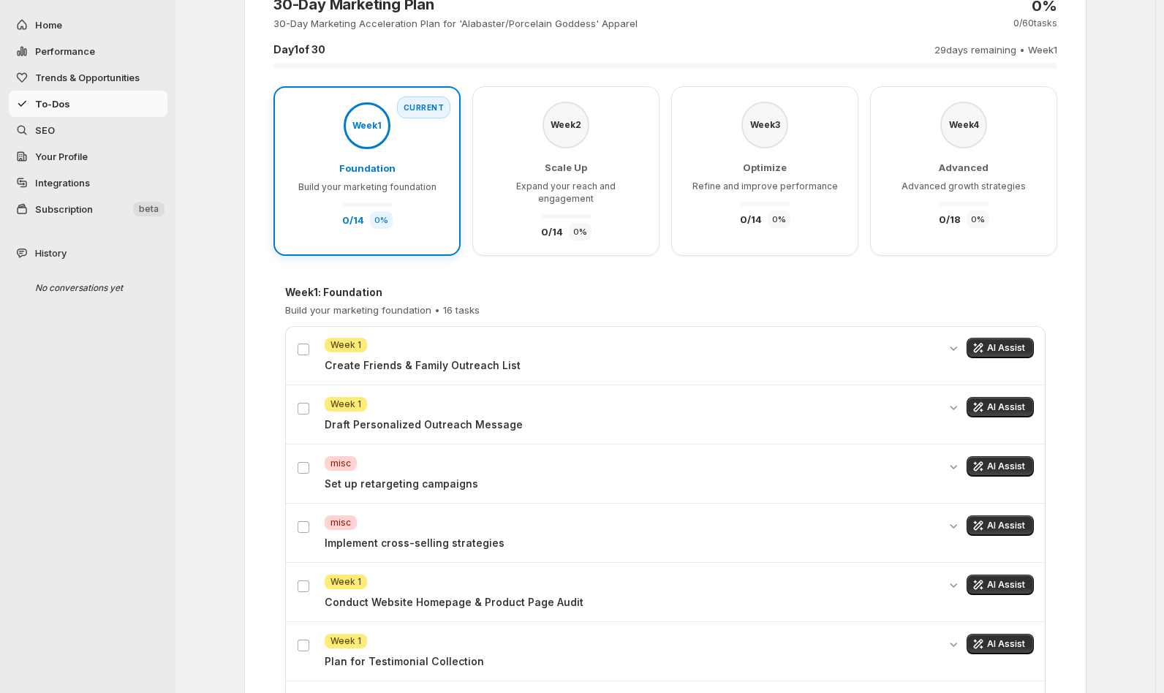
scroll to position [79, 0]
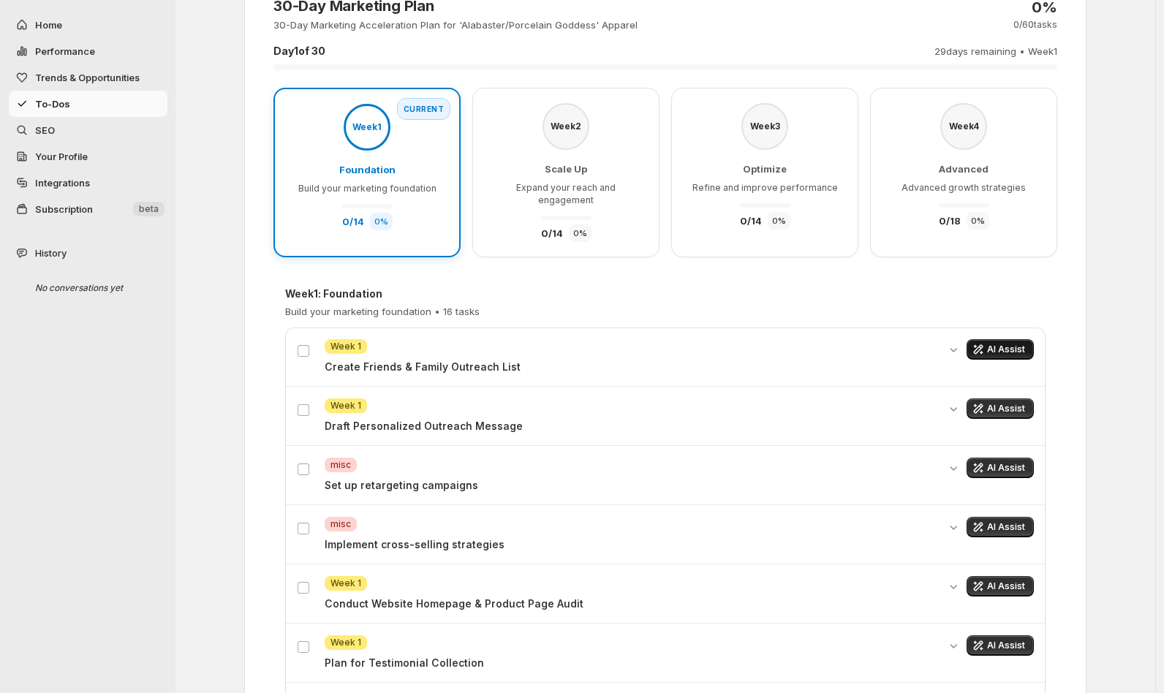
click at [1022, 344] on span "AI Assist" at bounding box center [1006, 350] width 38 height 12
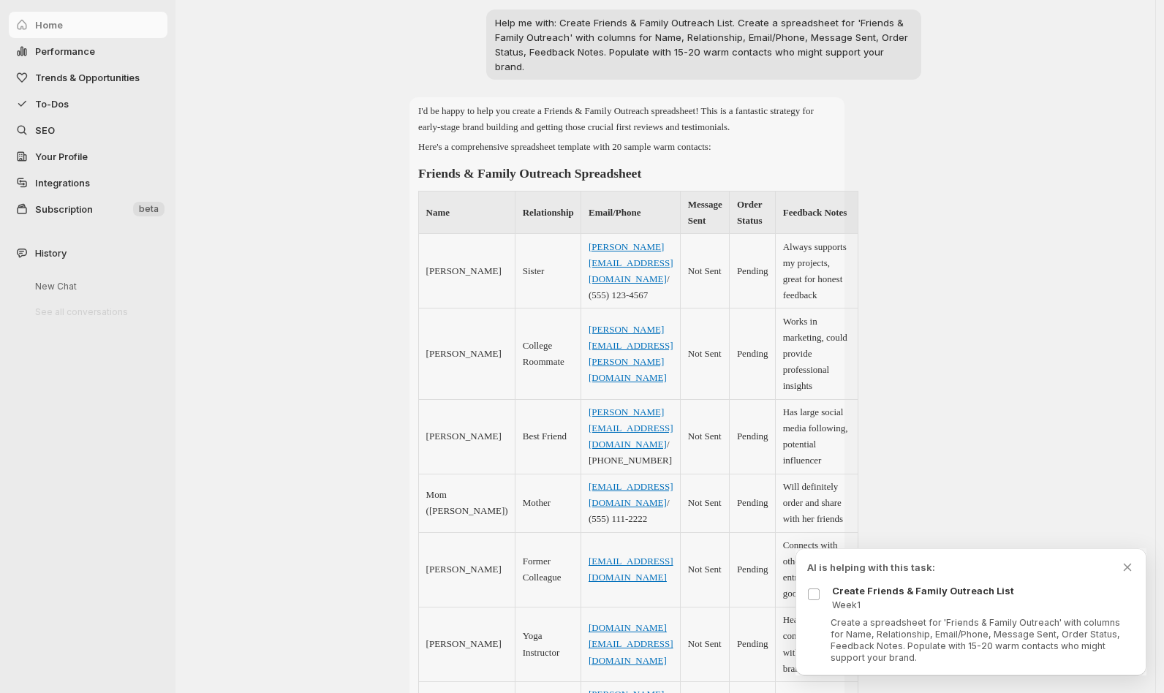
scroll to position [0, 0]
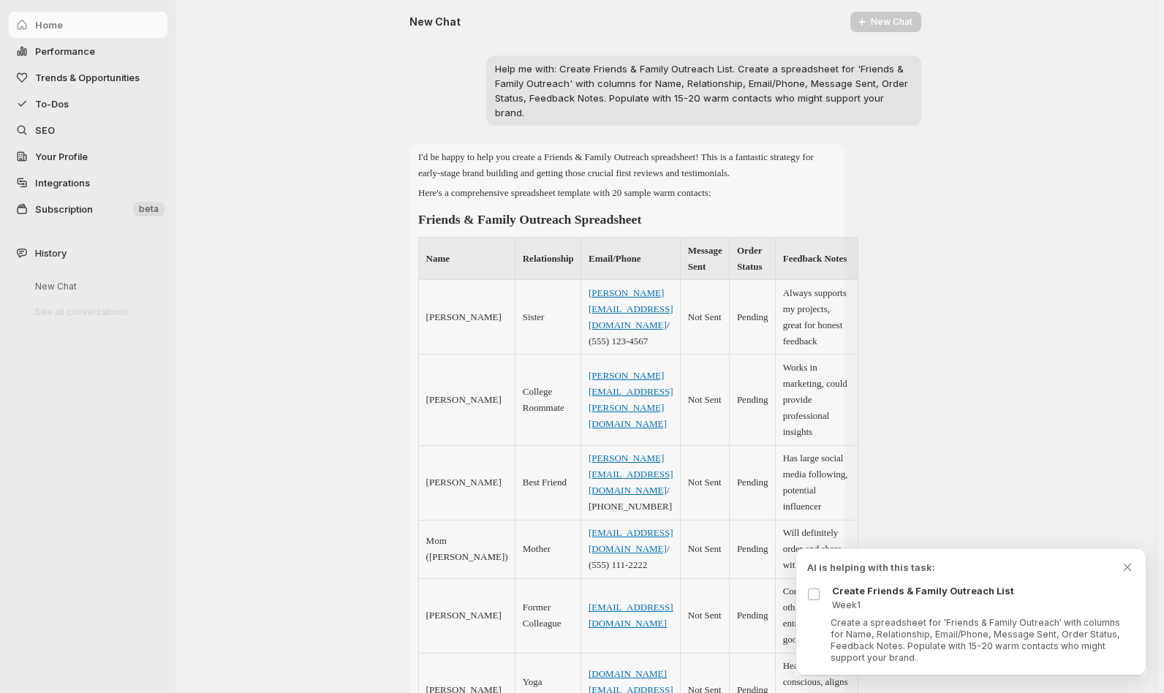
click at [57, 26] on div "Home" at bounding box center [84, 25] width 168 height 26
click at [1126, 560] on icon "Dismiss todo indicator" at bounding box center [1127, 567] width 15 height 15
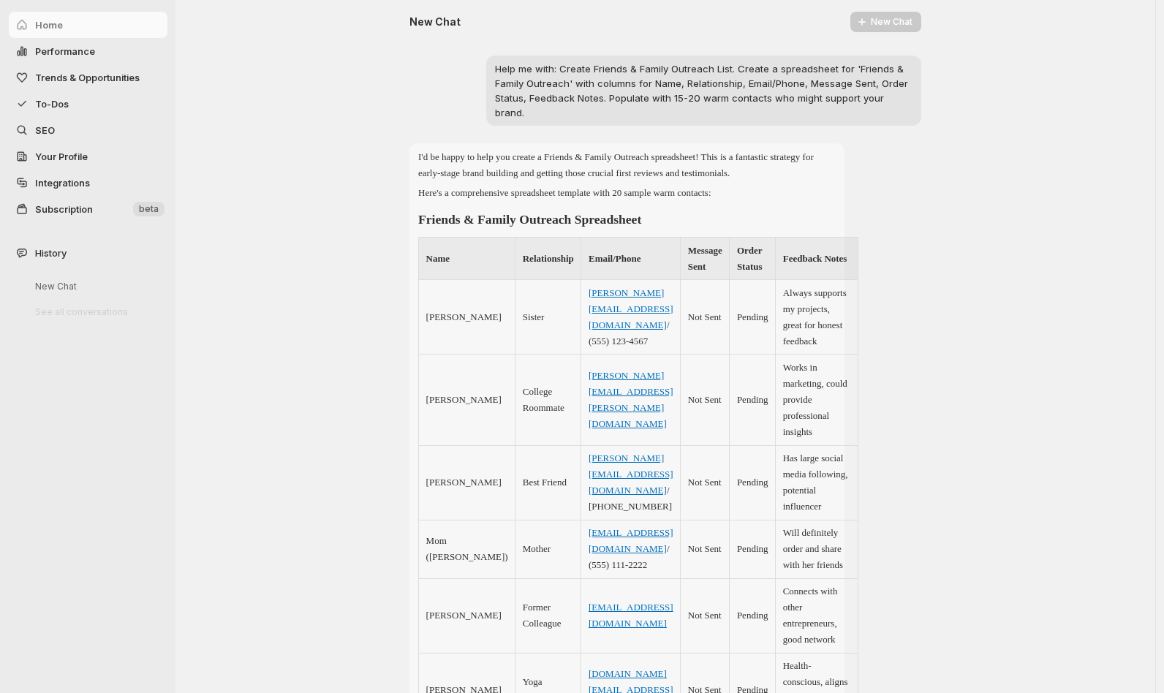
click at [46, 54] on span "Performance" at bounding box center [65, 51] width 60 height 12
select select "**********"
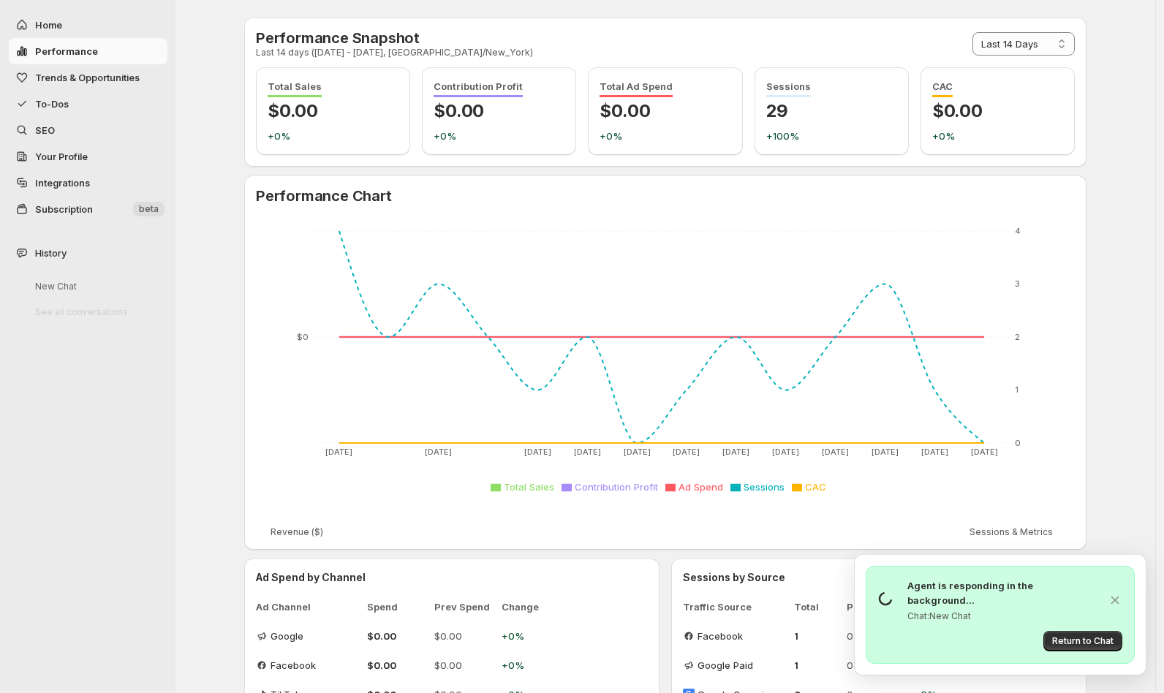
click at [1123, 198] on div "**********" at bounding box center [666, 455] width 980 height 910
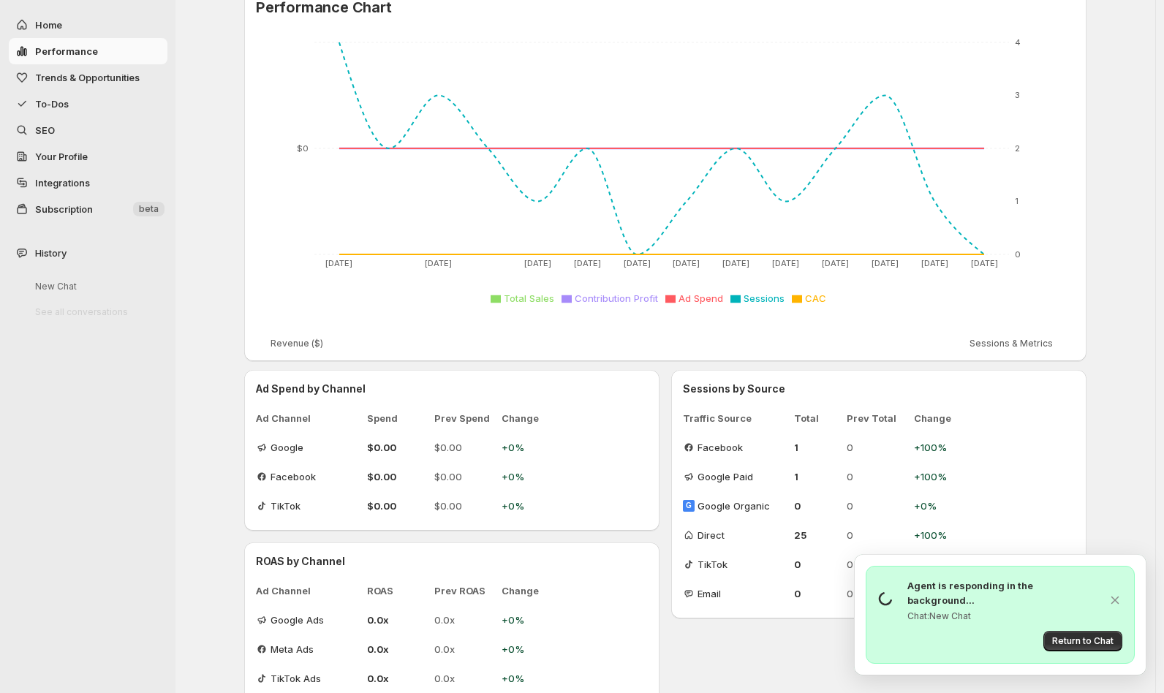
scroll to position [215, 0]
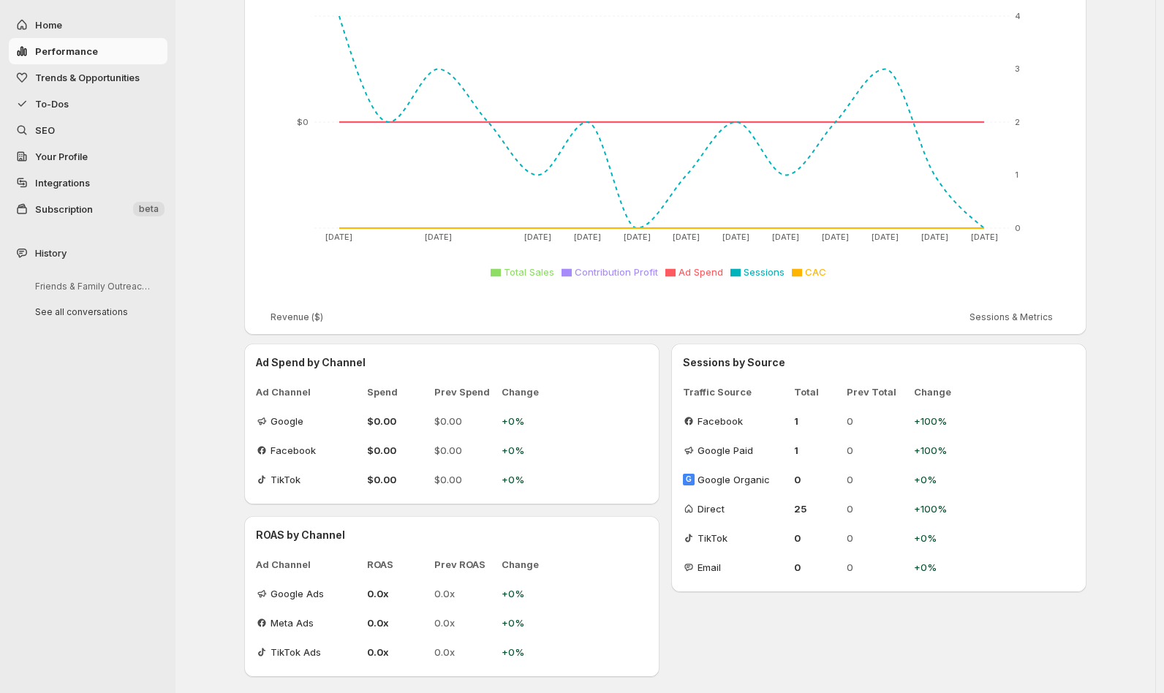
click at [1137, 468] on div "**********" at bounding box center [666, 240] width 980 height 910
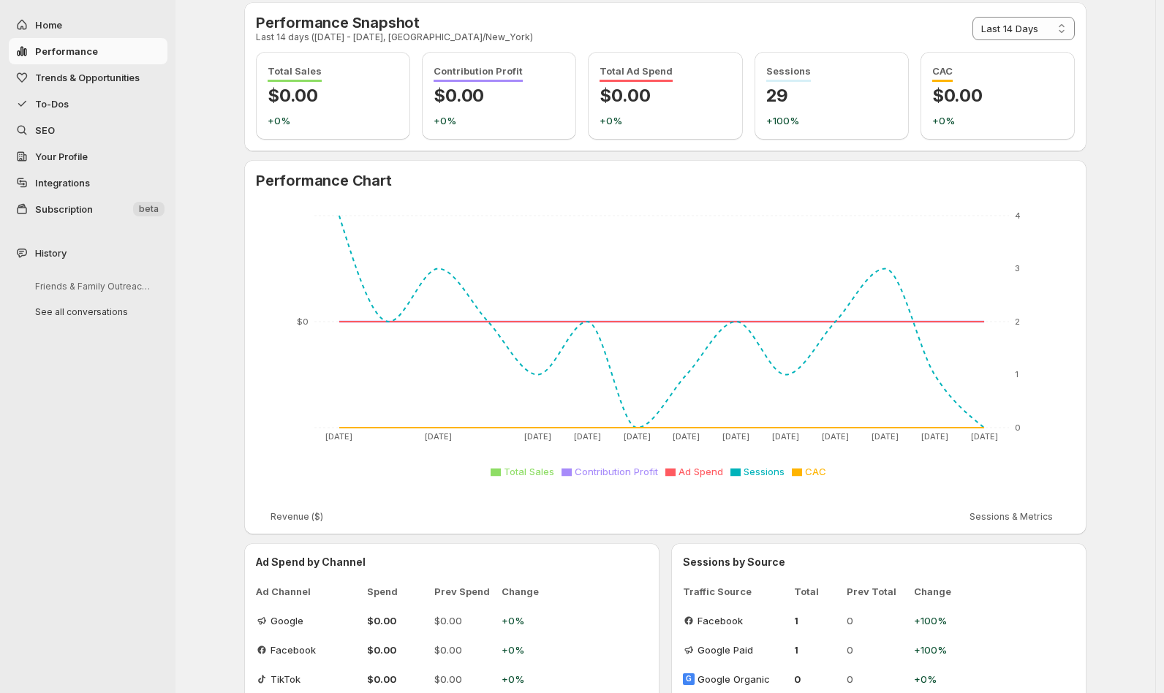
scroll to position [0, 0]
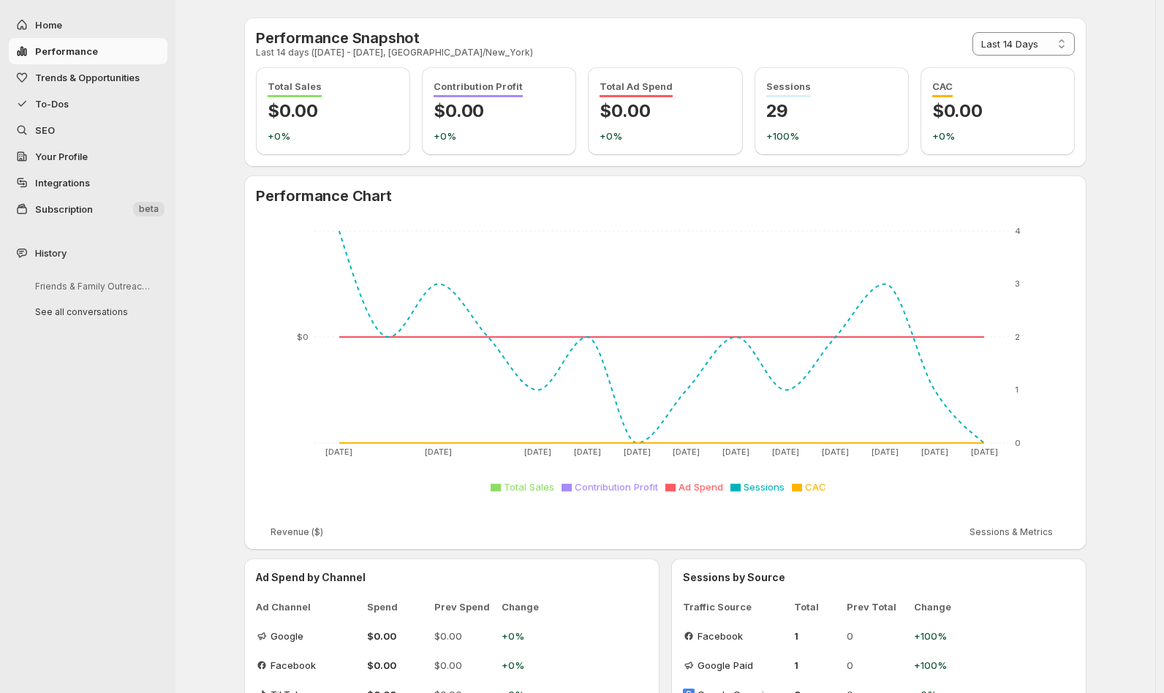
click at [77, 77] on span "Trends & Opportunities" at bounding box center [87, 78] width 105 height 12
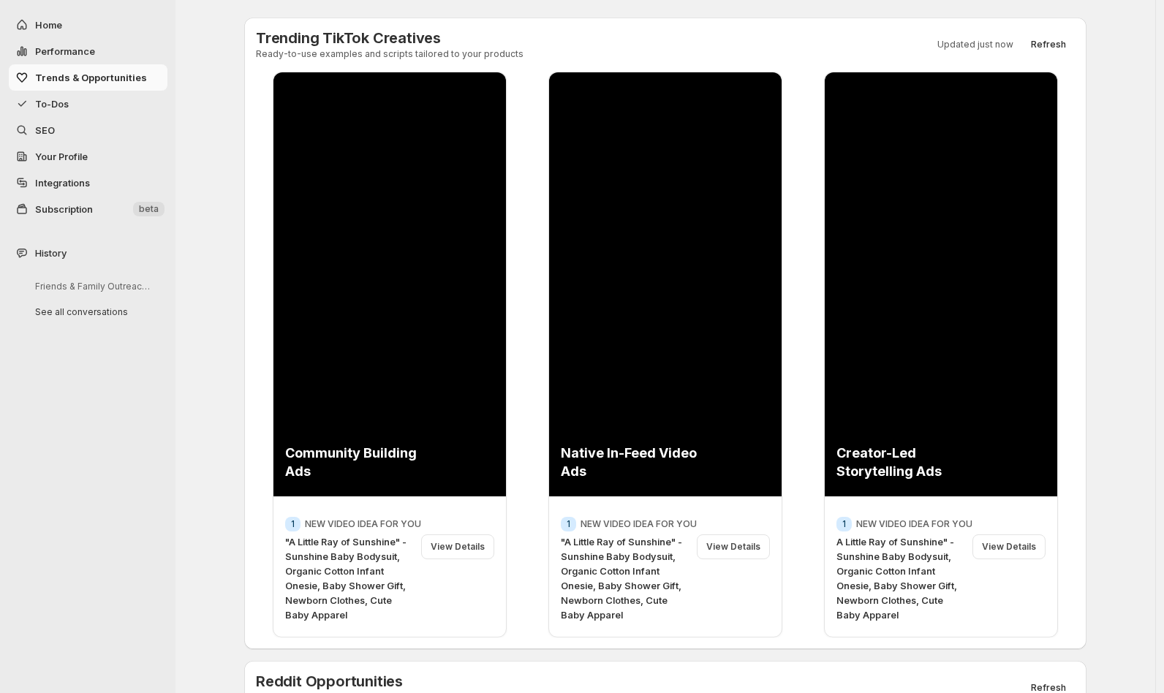
click at [68, 45] on span "Performance" at bounding box center [65, 51] width 60 height 12
select select "**********"
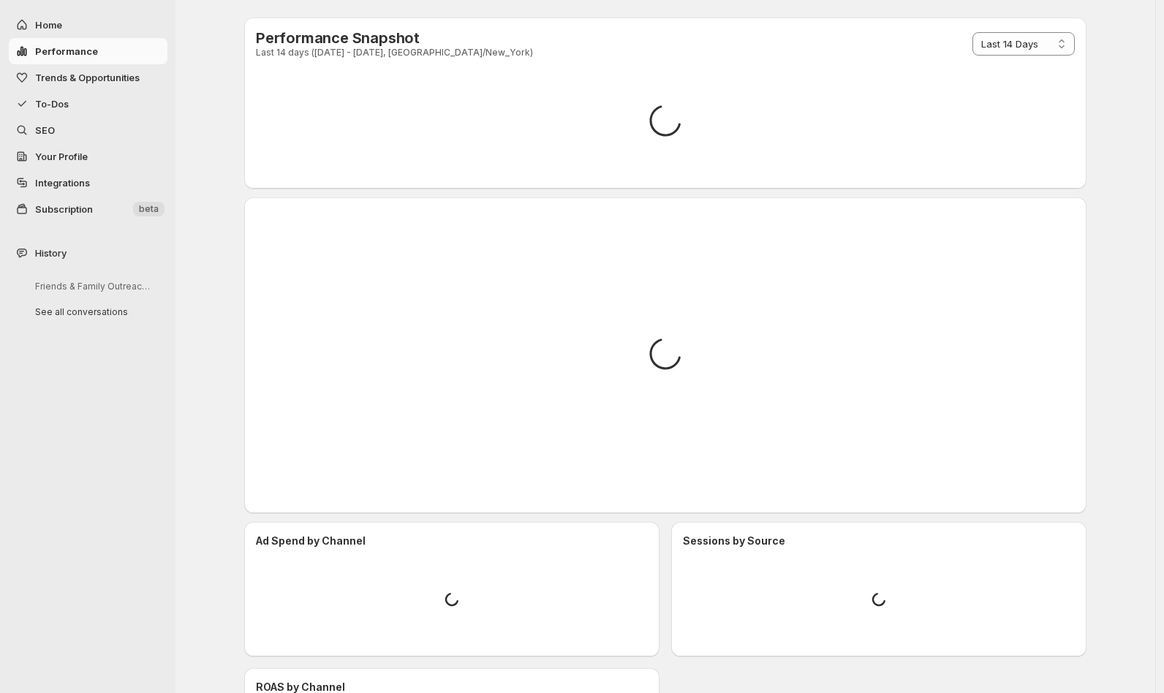
click at [44, 128] on span "SEO" at bounding box center [45, 130] width 20 height 12
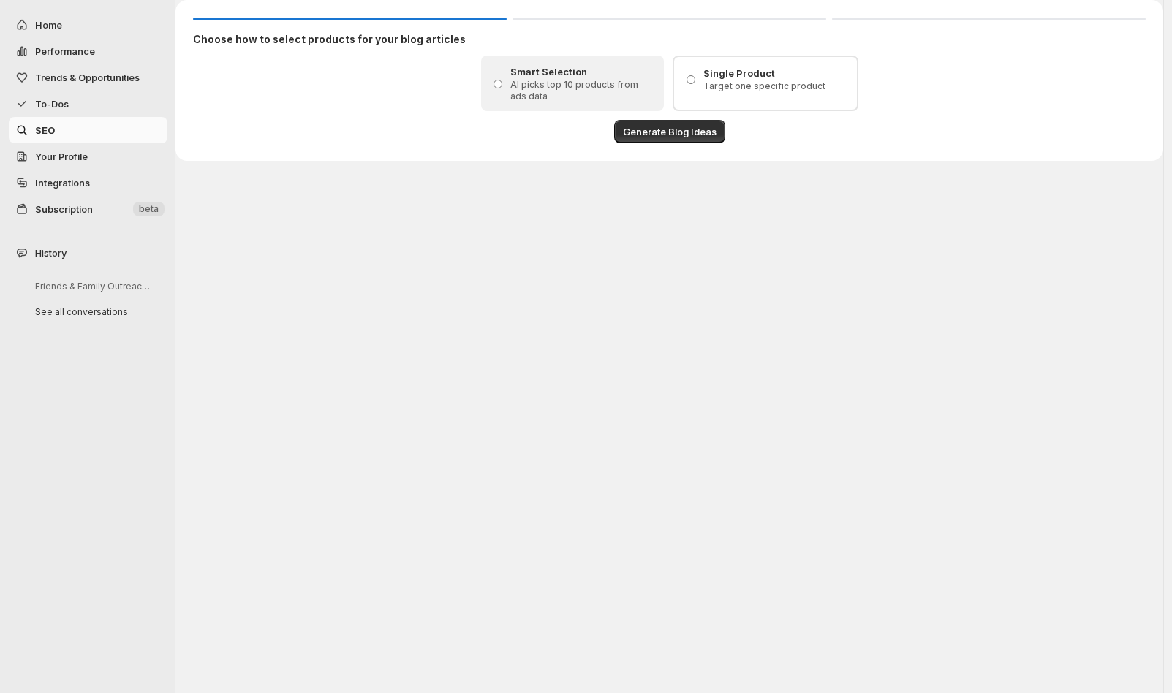
click at [68, 152] on span "Your Profile" at bounding box center [61, 157] width 53 height 12
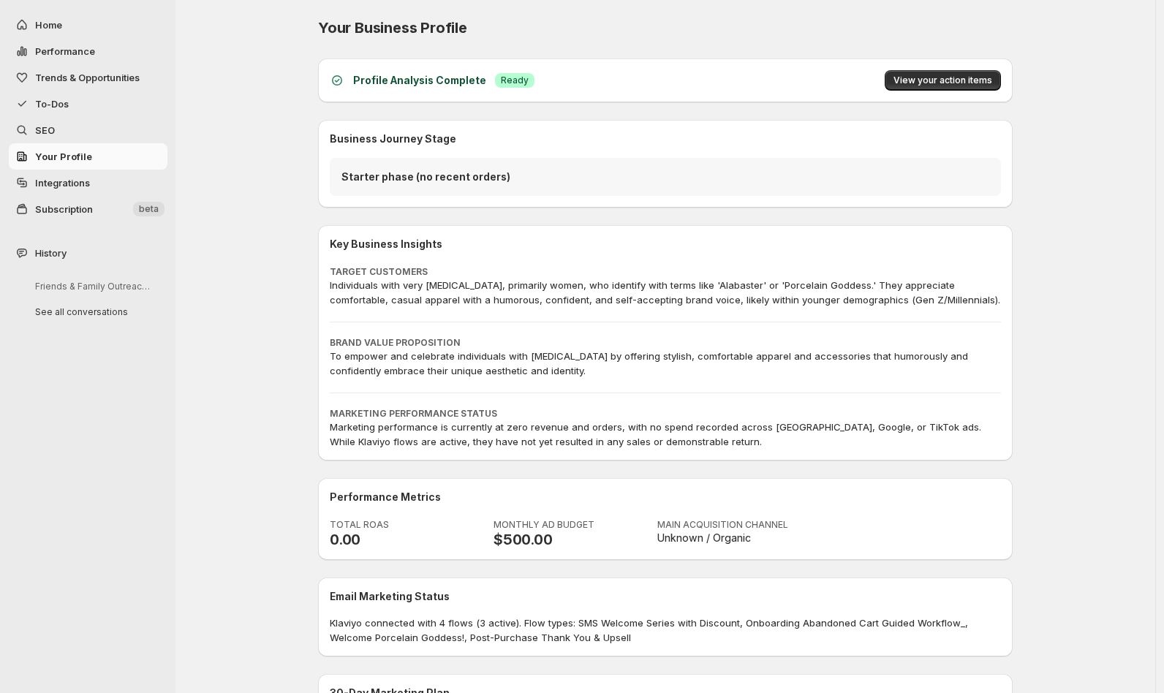
click at [38, 155] on span "Your Profile" at bounding box center [63, 157] width 57 height 12
click at [46, 102] on span "To-Dos" at bounding box center [52, 104] width 34 height 12
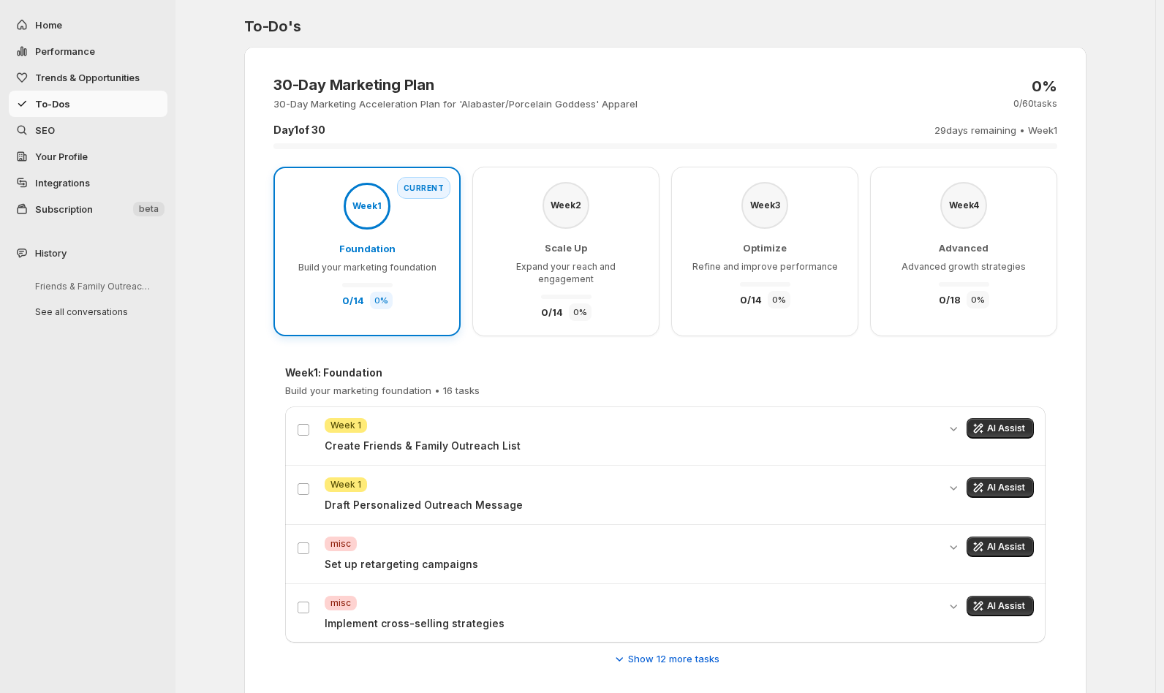
click at [702, 107] on div "30-Day Marketing Plan 30-Day Marketing Acceleration Plan for 'Alabaster/Porcela…" at bounding box center [665, 93] width 784 height 35
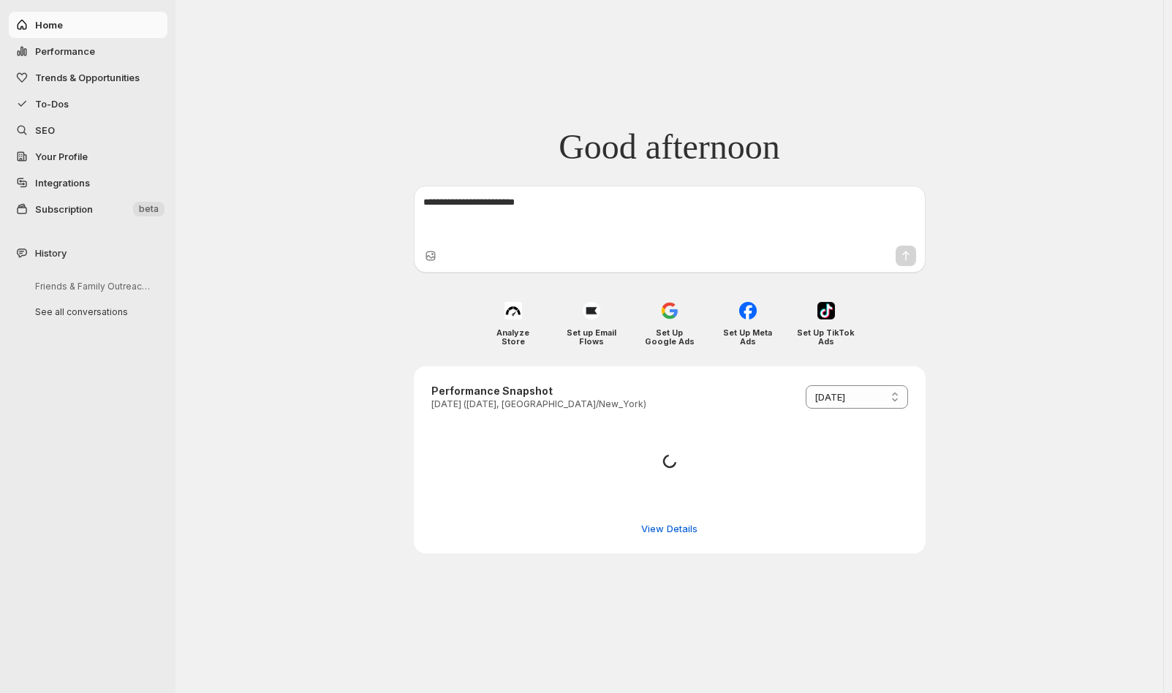
select select "*********"
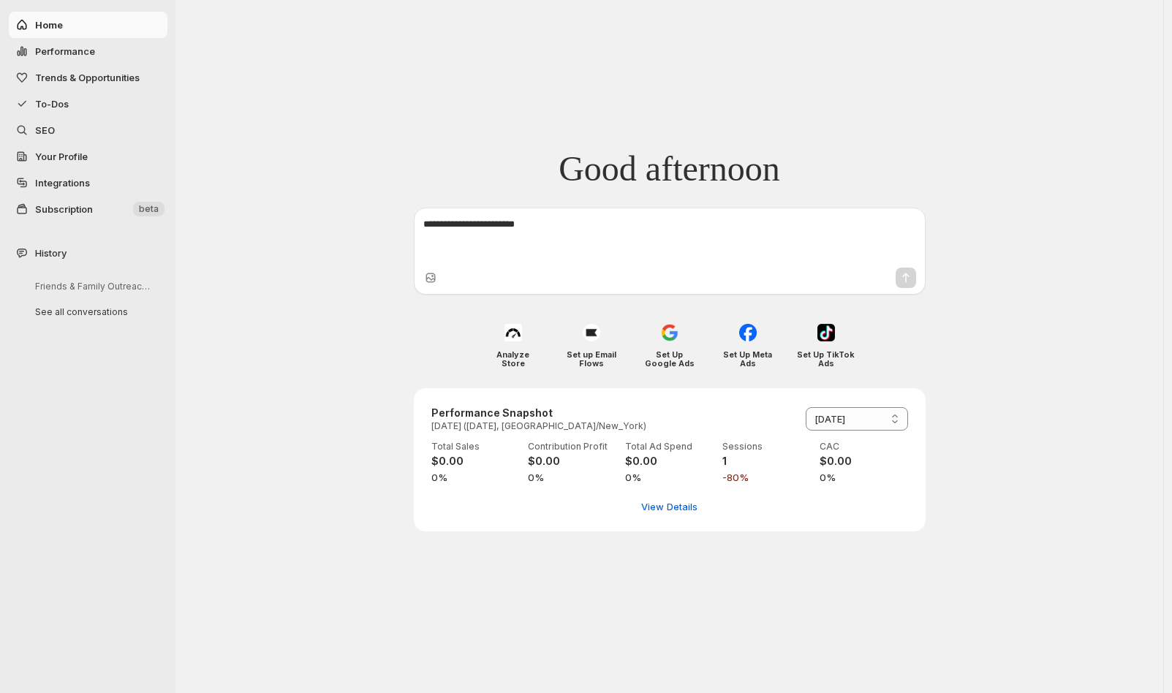
click at [53, 78] on span "Trends & Opportunities" at bounding box center [87, 78] width 105 height 12
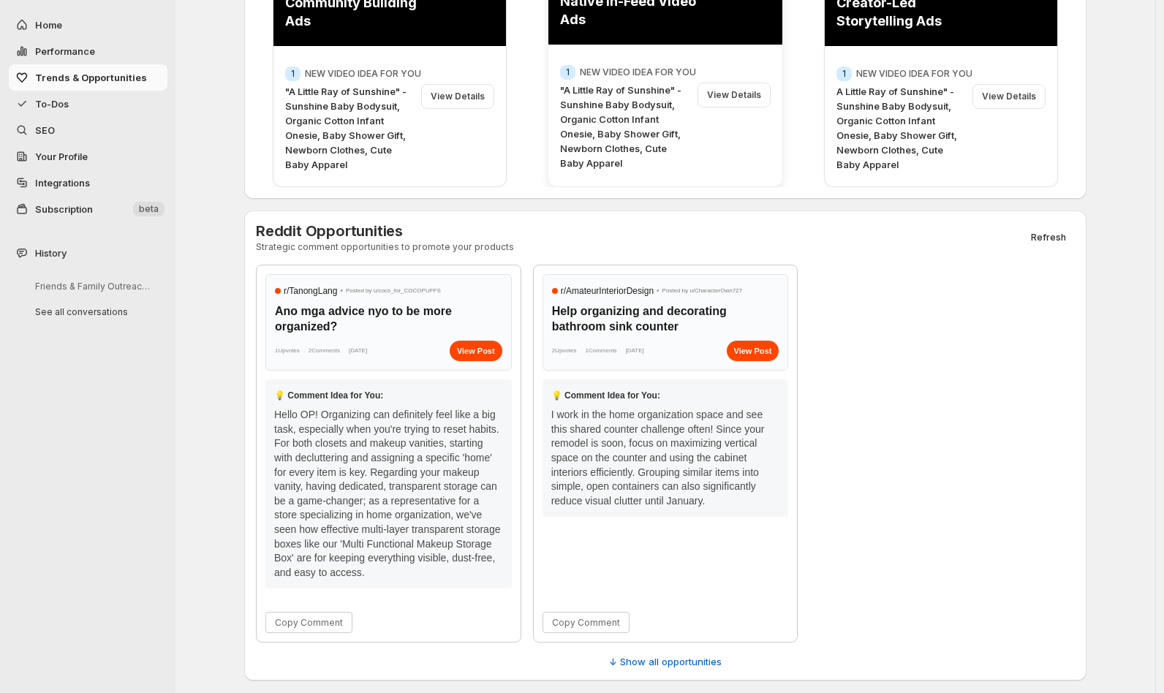
scroll to position [455, 0]
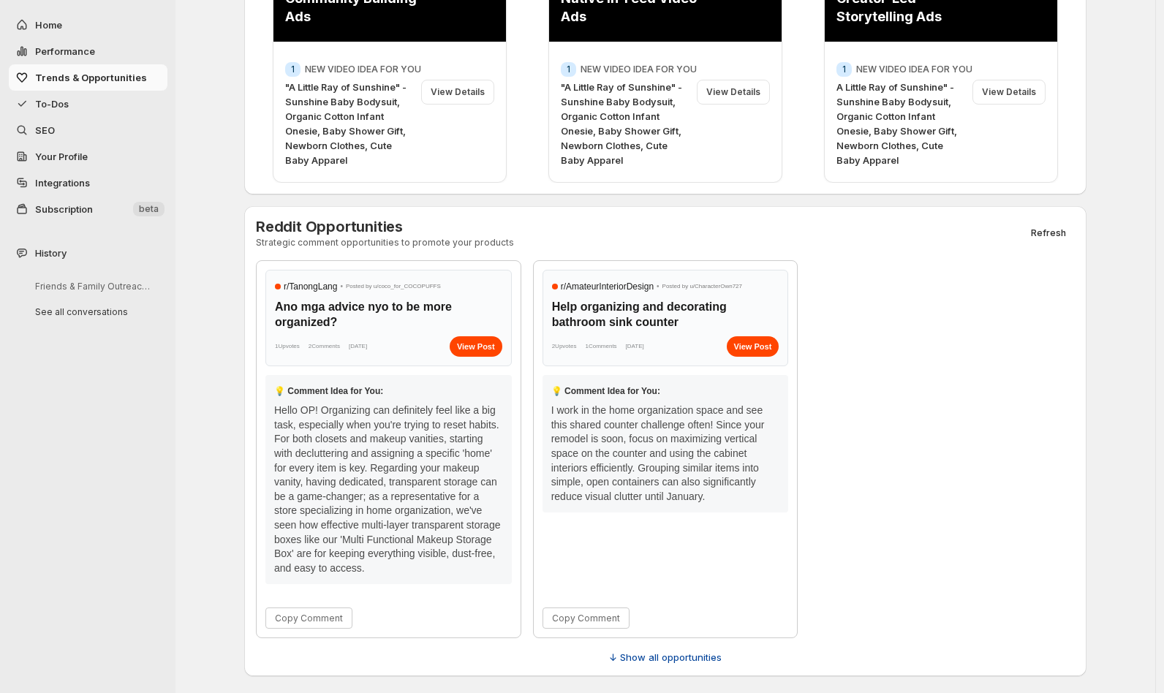
click at [687, 657] on span "↓ Show all opportunities" at bounding box center [665, 657] width 113 height 15
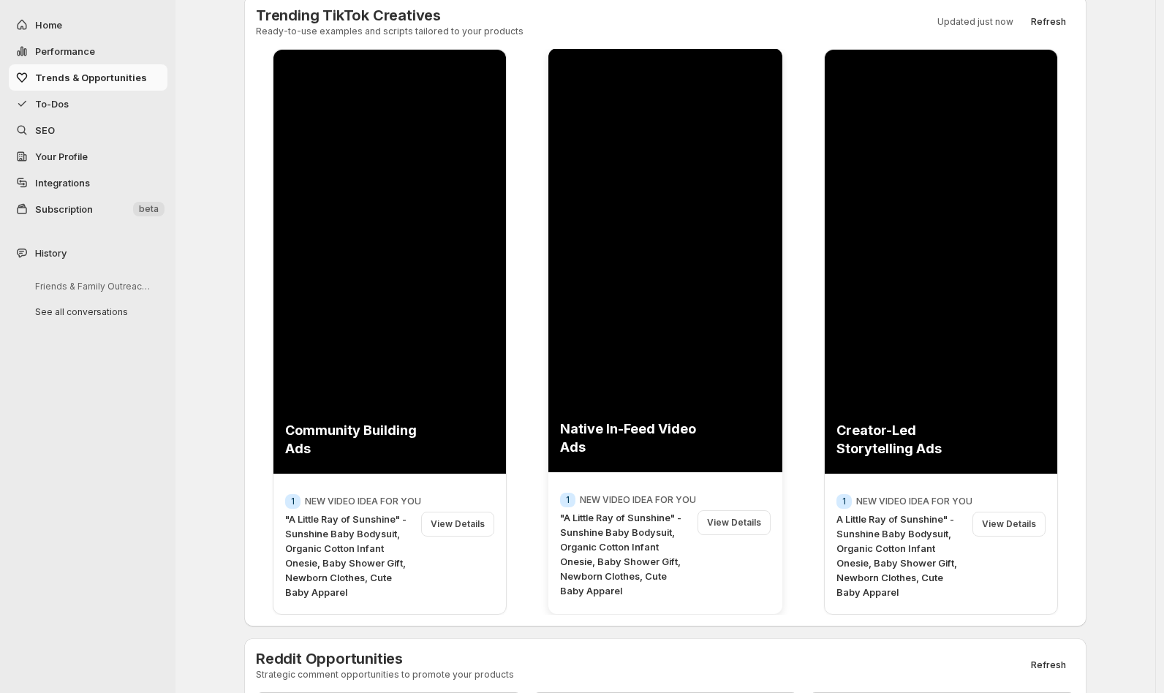
scroll to position [0, 0]
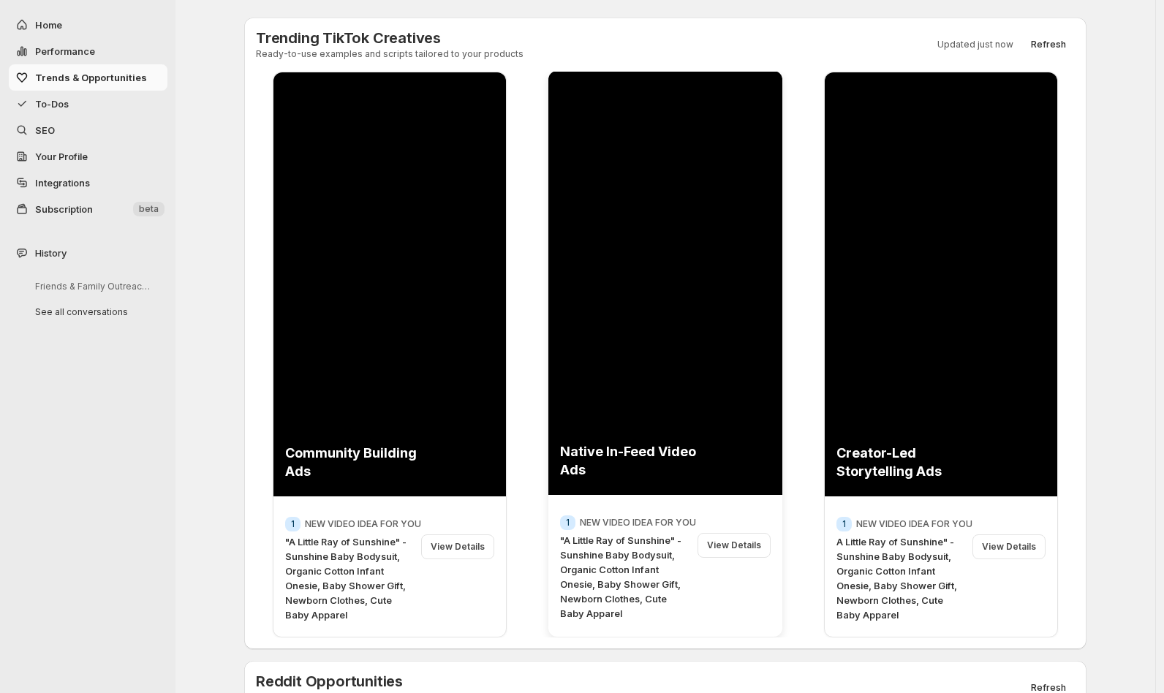
click at [750, 543] on div "View Details" at bounding box center [734, 545] width 73 height 25
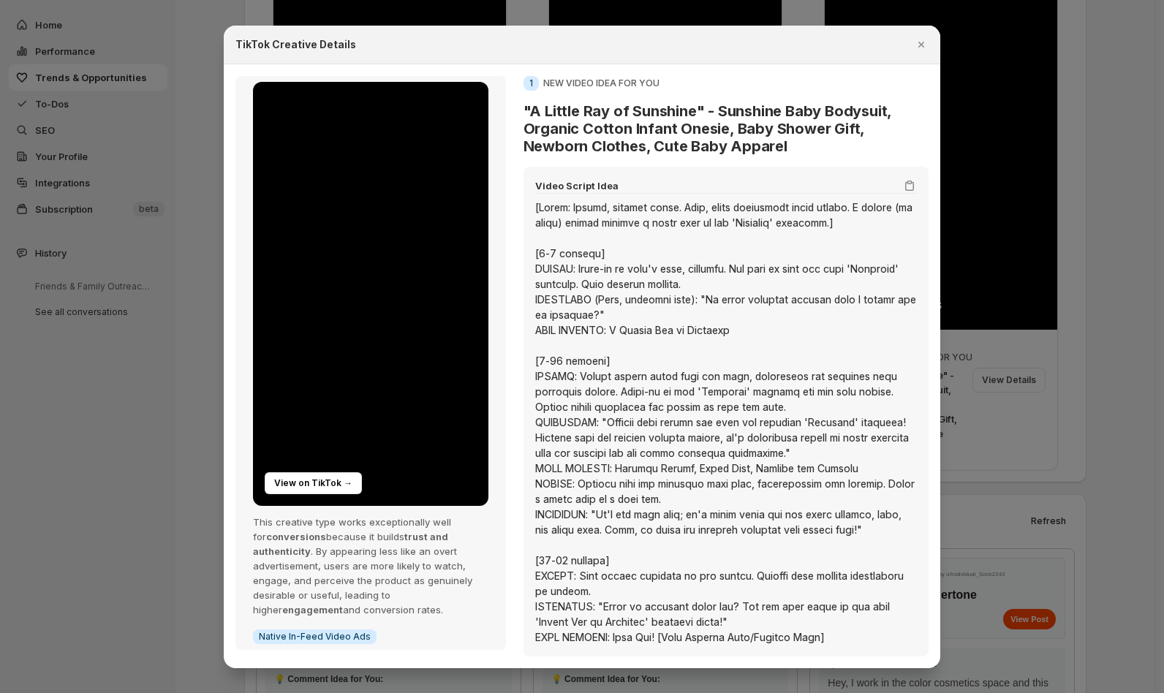
scroll to position [325, 0]
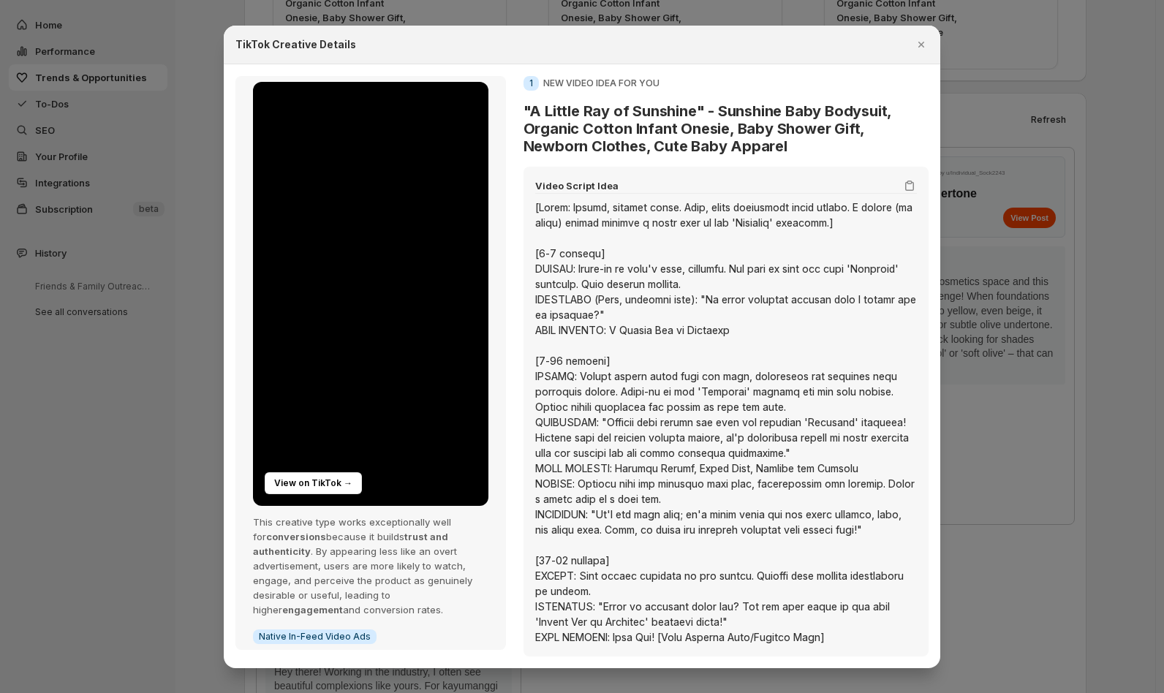
click at [912, 41] on button "Close" at bounding box center [921, 44] width 20 height 20
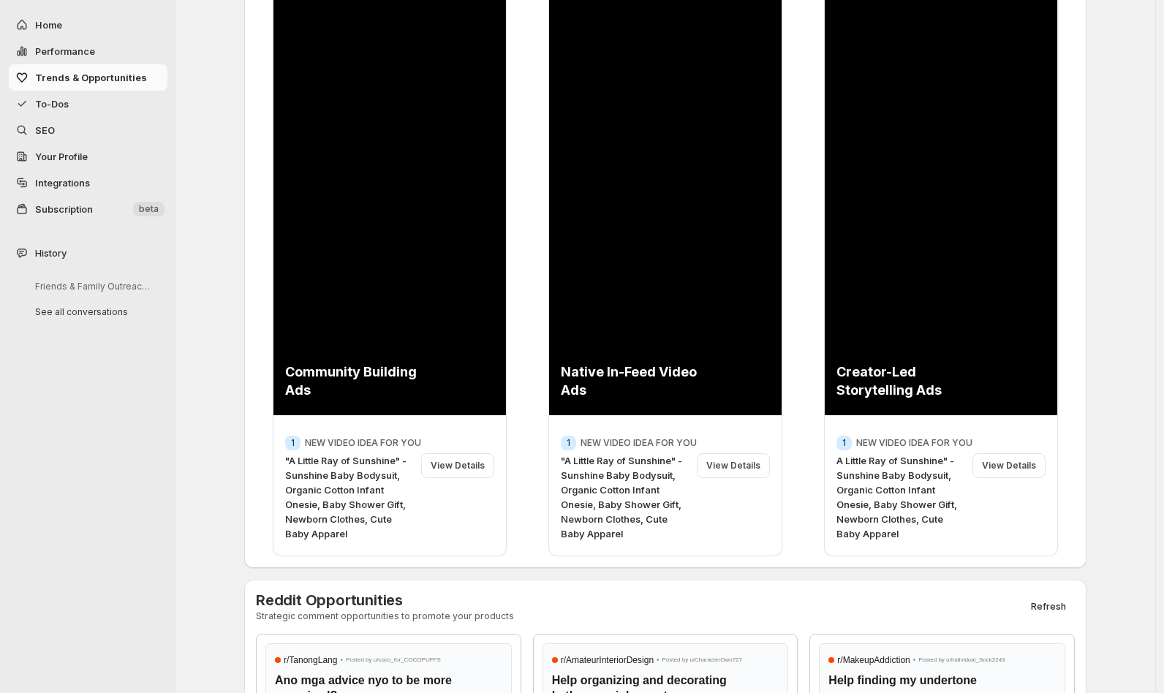
scroll to position [0, 0]
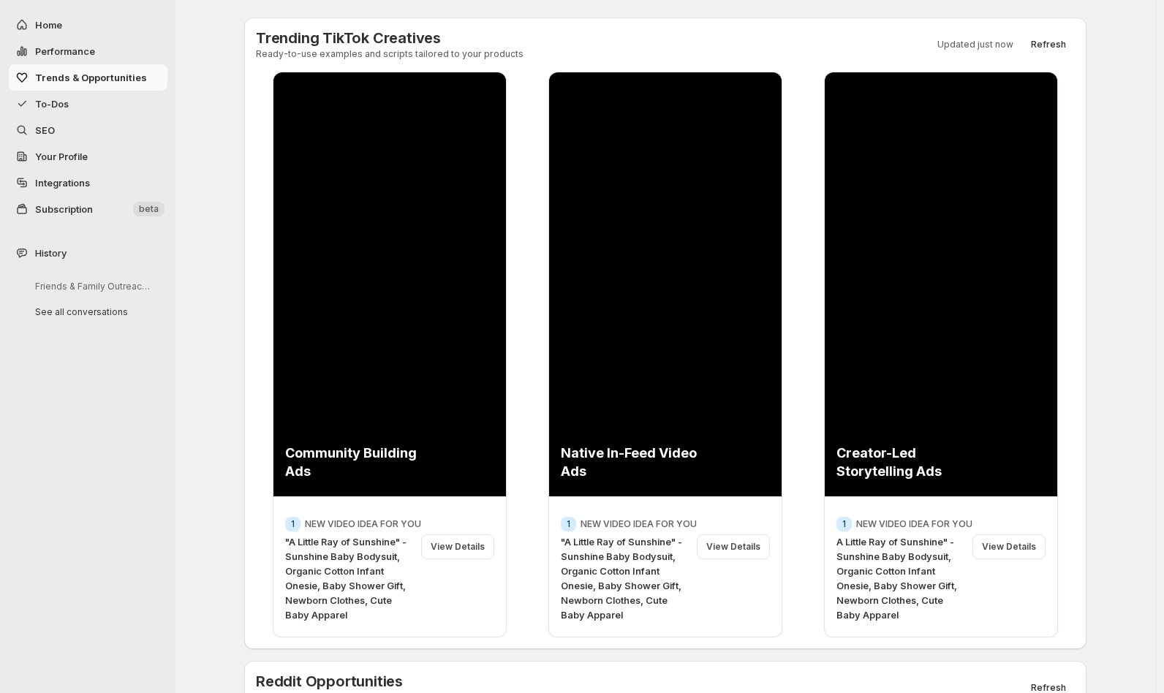
click at [42, 102] on span "To-Dos" at bounding box center [52, 104] width 34 height 12
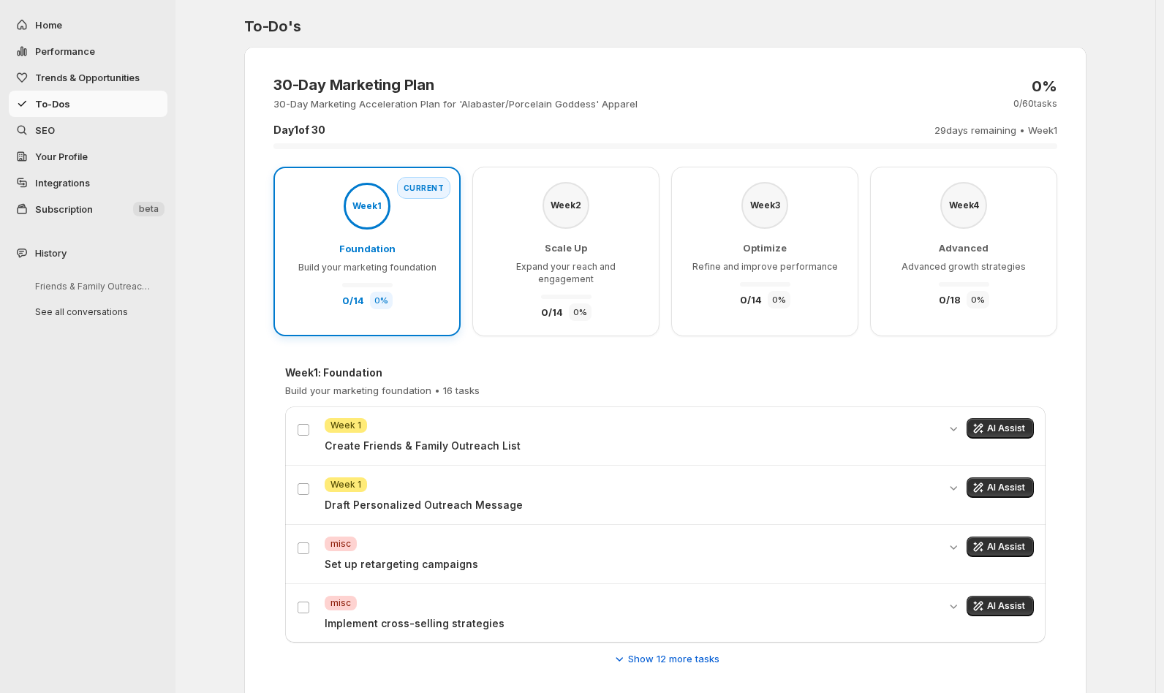
click at [48, 54] on span "Performance" at bounding box center [65, 51] width 60 height 12
select select "**********"
